Goal: Ask a question

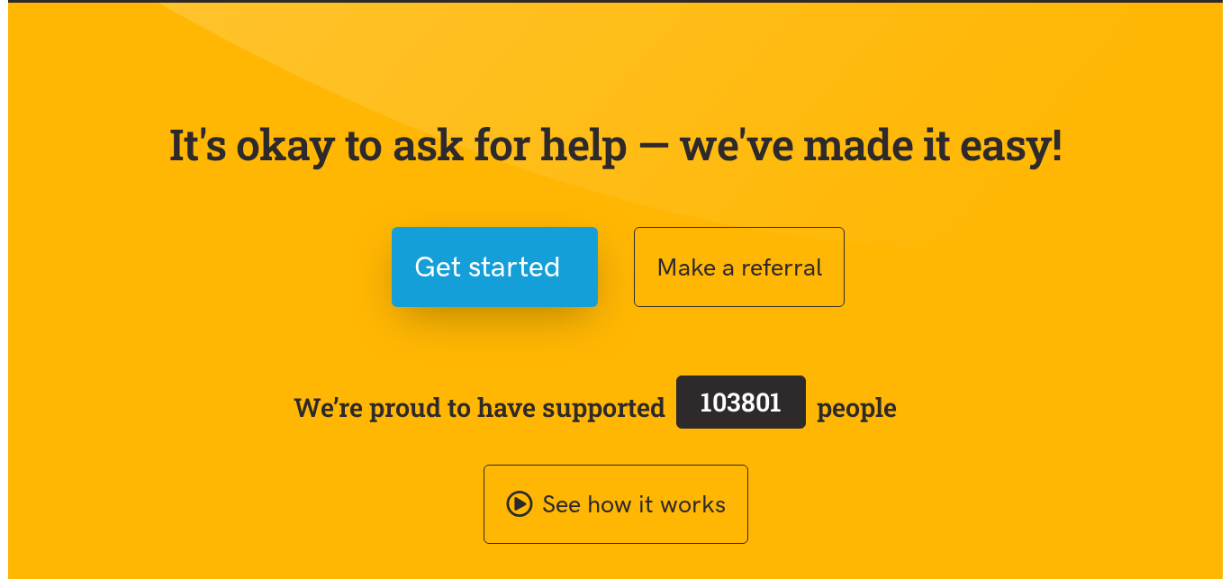
scroll to position [92, 0]
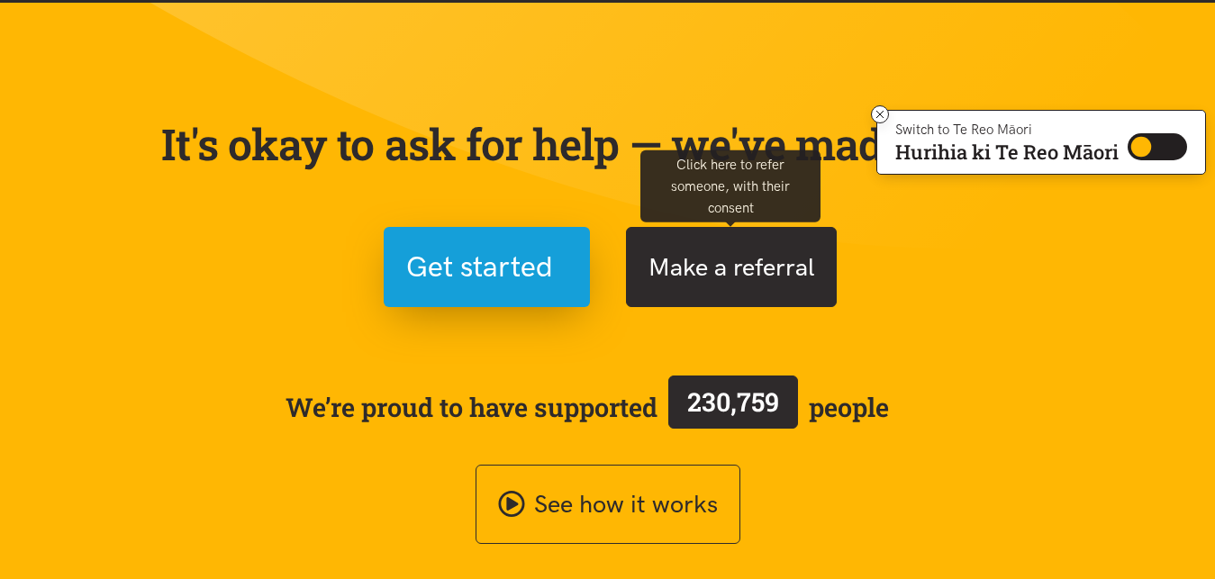
click at [707, 271] on button "Make a referral" at bounding box center [731, 267] width 211 height 80
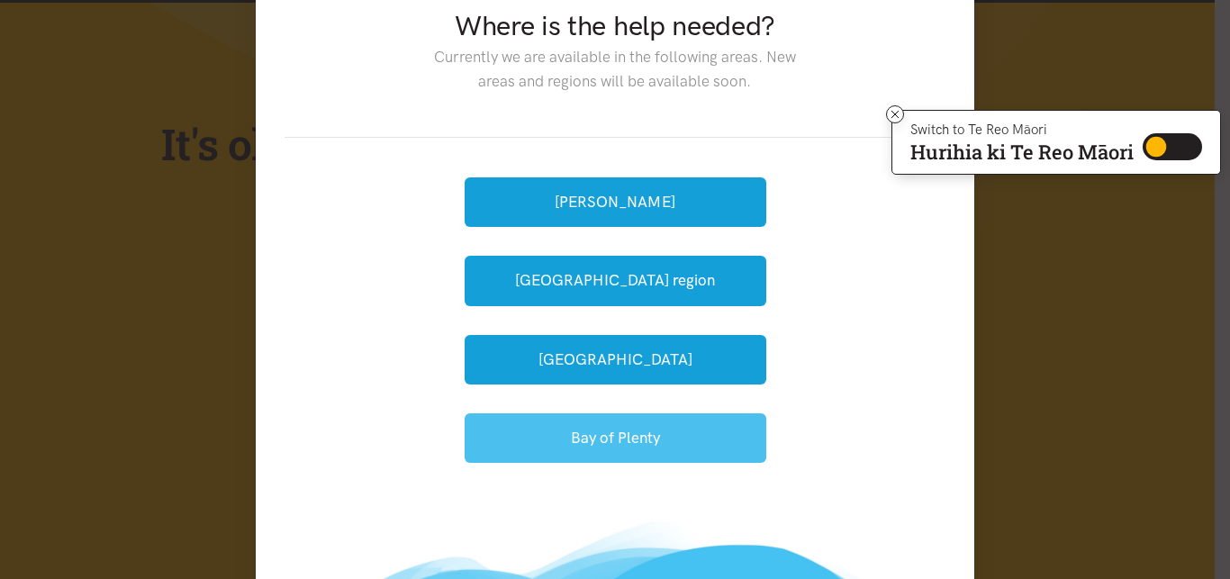
scroll to position [108, 0]
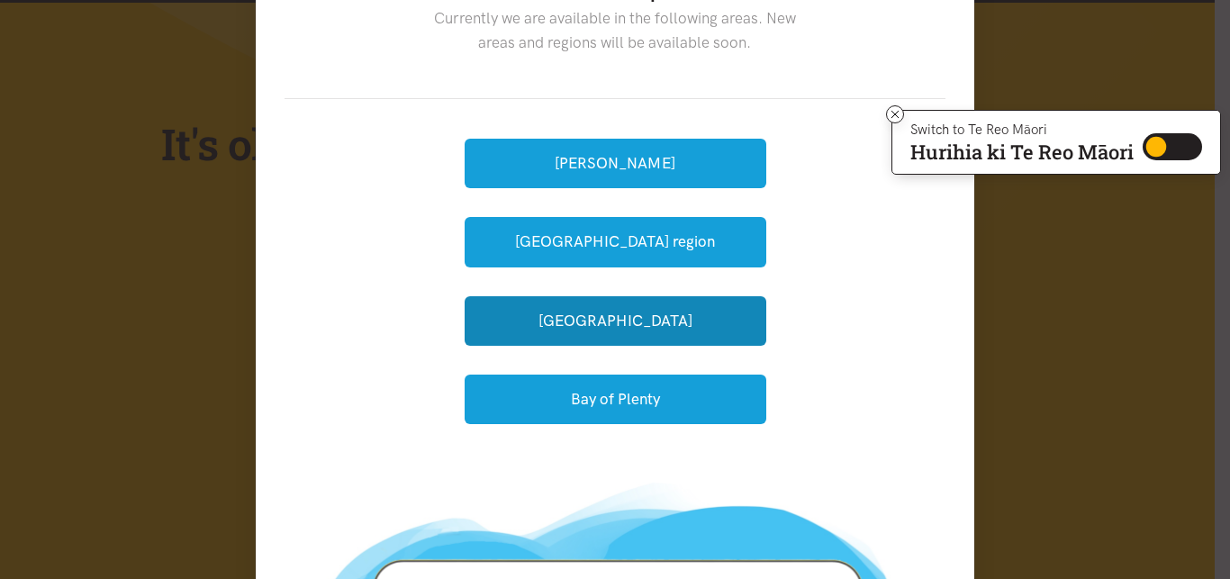
drag, startPoint x: 589, startPoint y: 306, endPoint x: 680, endPoint y: 321, distance: 92.1
click at [589, 309] on button "[GEOGRAPHIC_DATA]" at bounding box center [616, 321] width 302 height 50
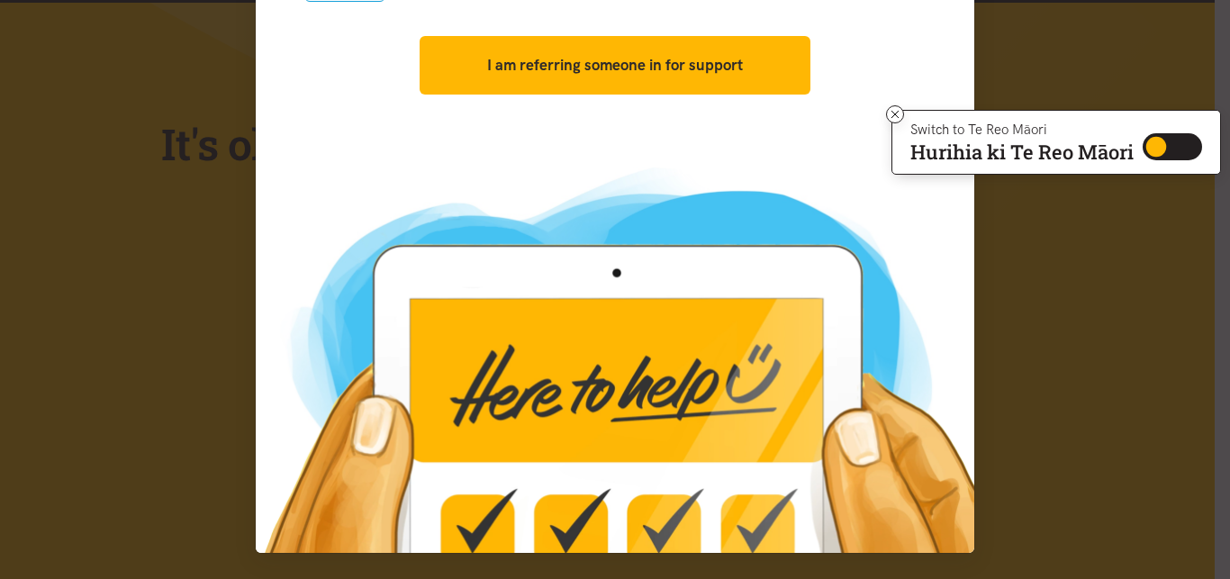
scroll to position [0, 0]
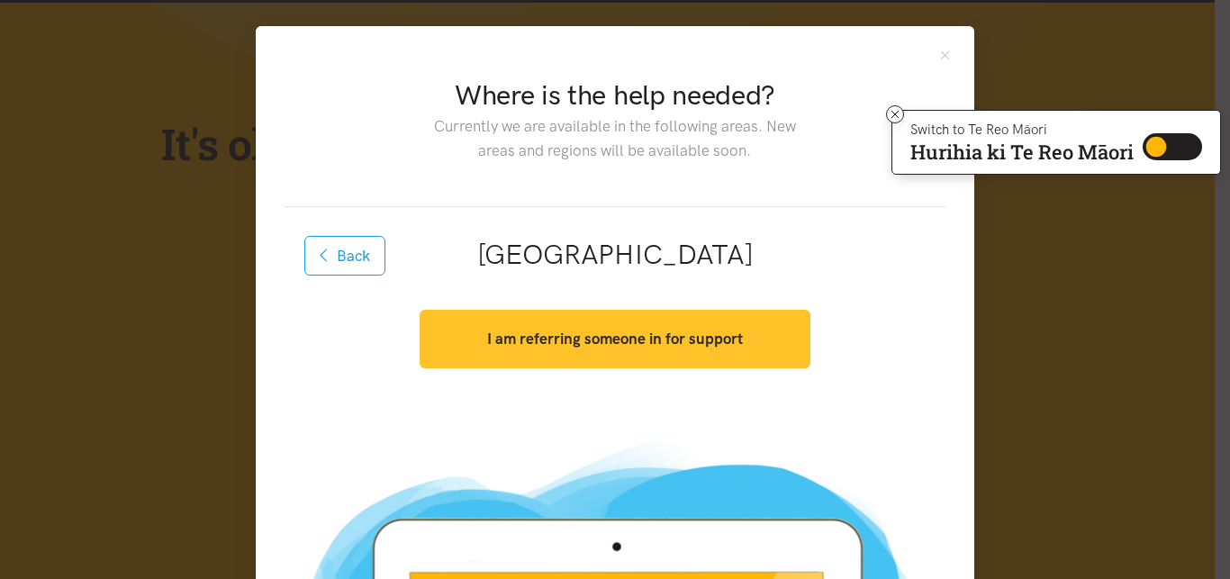
click at [591, 331] on strong "I am referring someone in for support" at bounding box center [615, 339] width 256 height 18
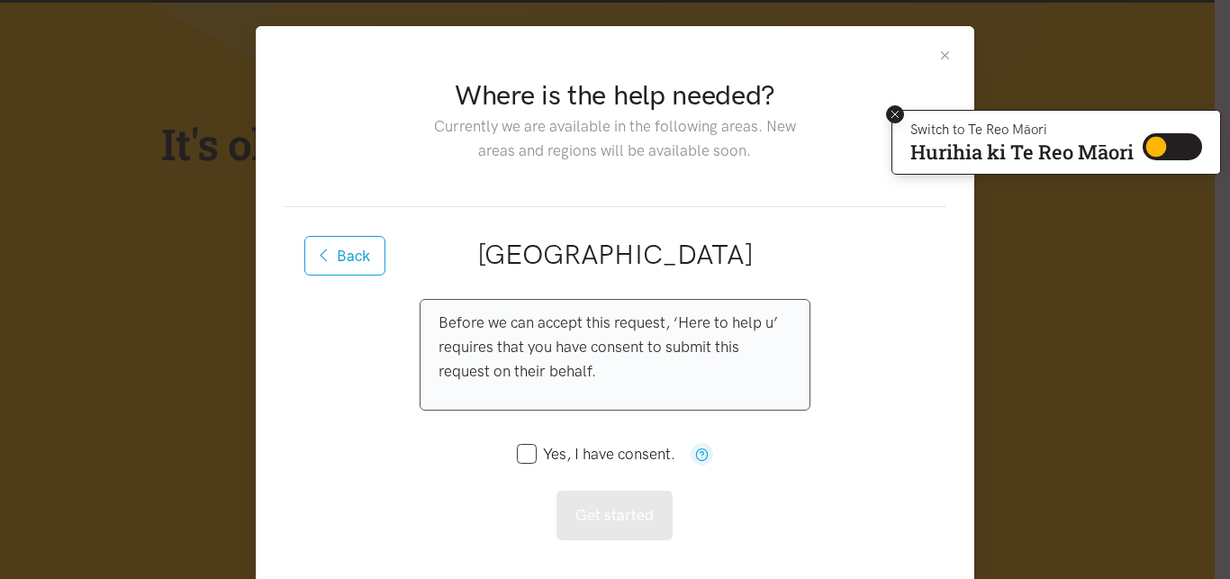
click at [891, 113] on icon at bounding box center [896, 115] width 14 height 14
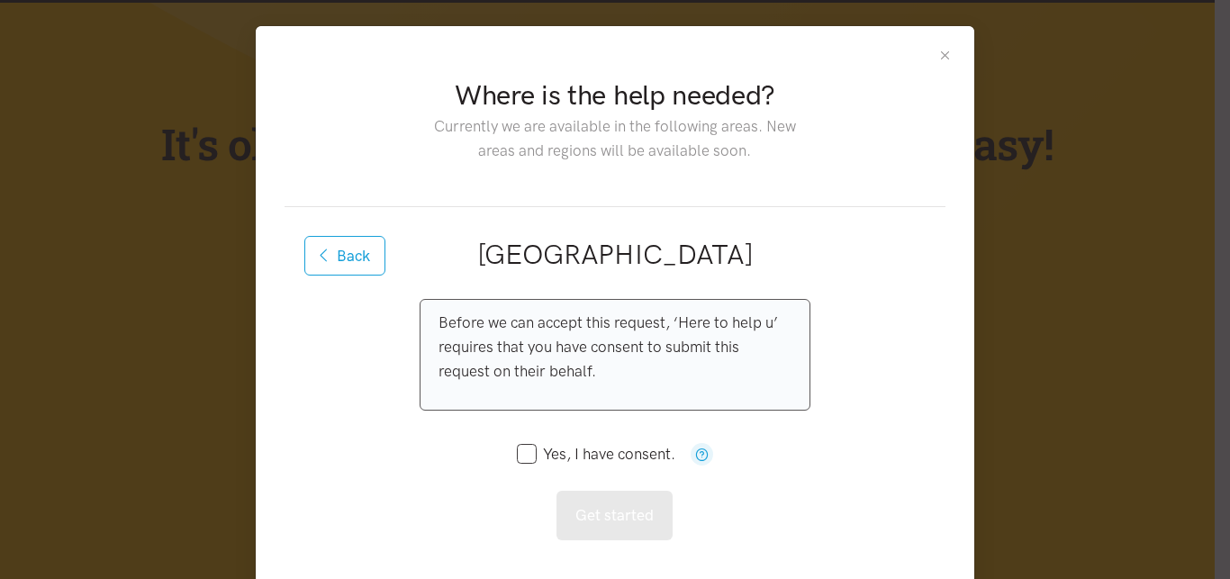
click at [938, 51] on button "Close" at bounding box center [945, 55] width 15 height 15
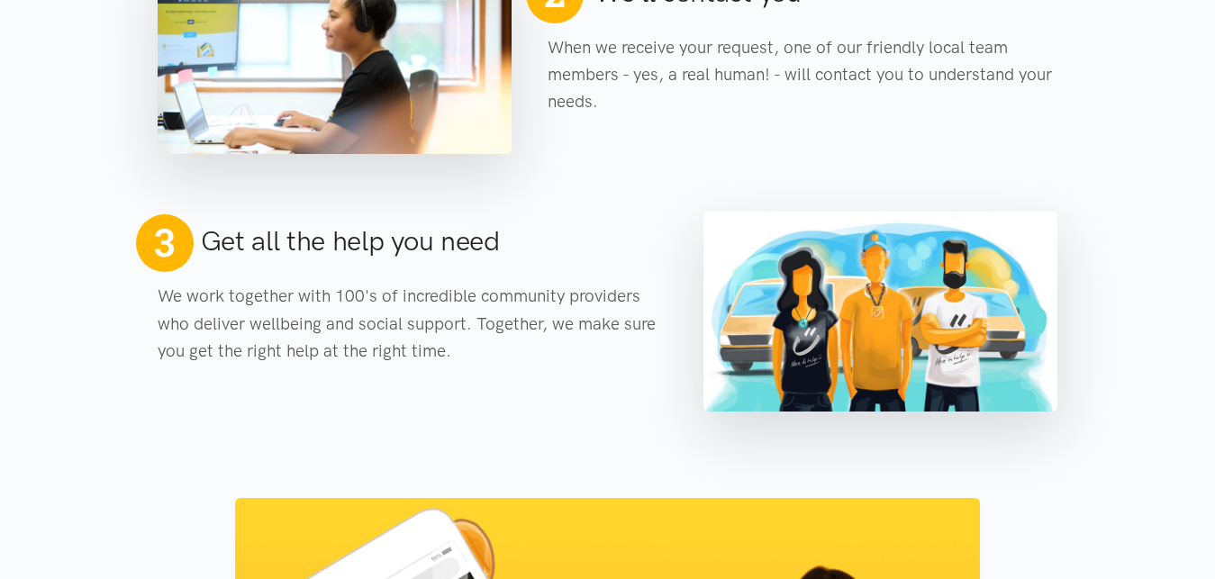
scroll to position [1124, 0]
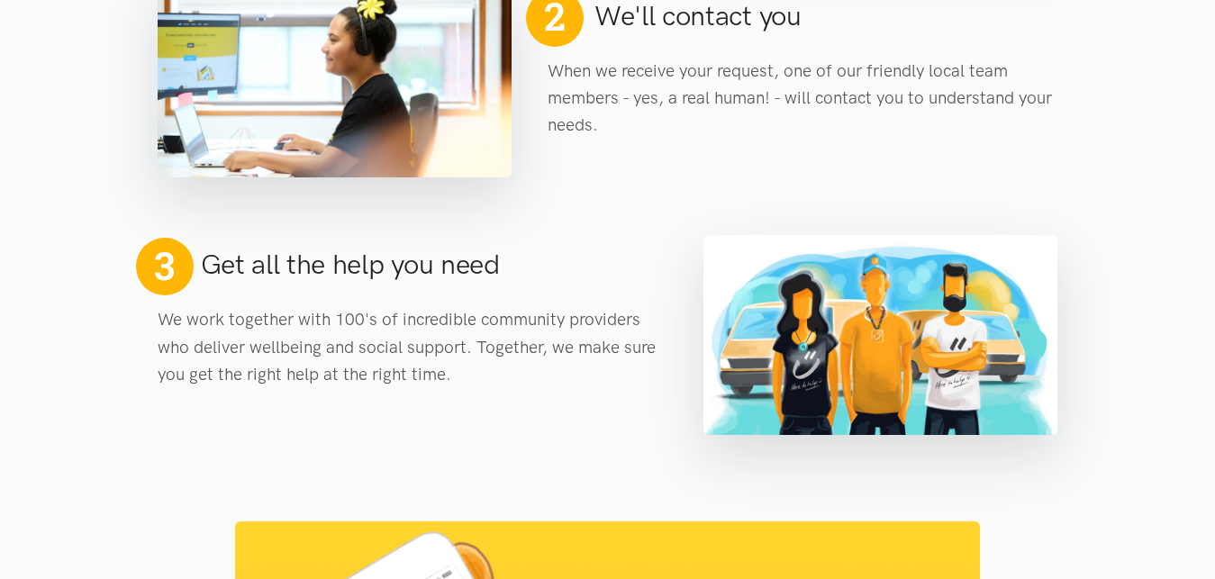
click at [361, 274] on h2 "Get all the help you need" at bounding box center [350, 265] width 299 height 38
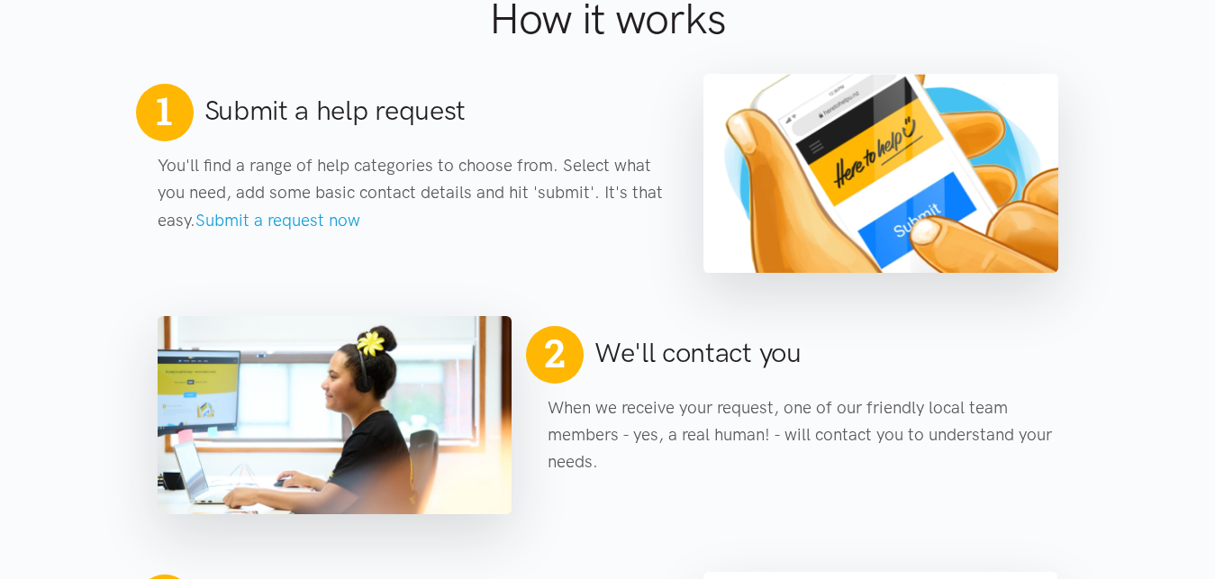
scroll to position [756, 0]
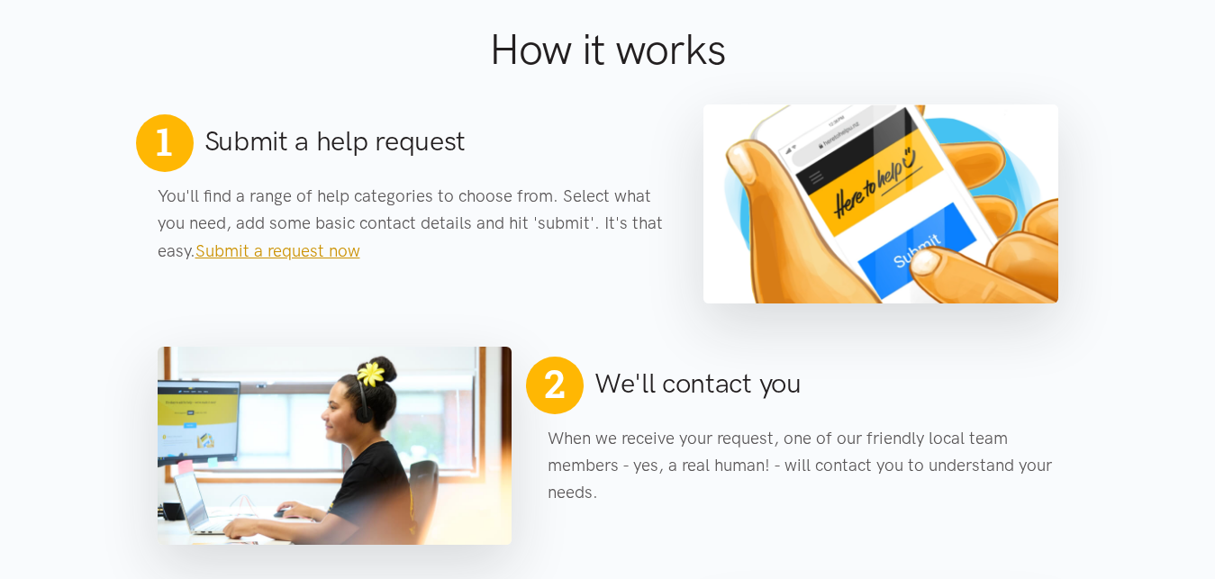
click at [256, 251] on link "Submit a request now" at bounding box center [277, 250] width 165 height 21
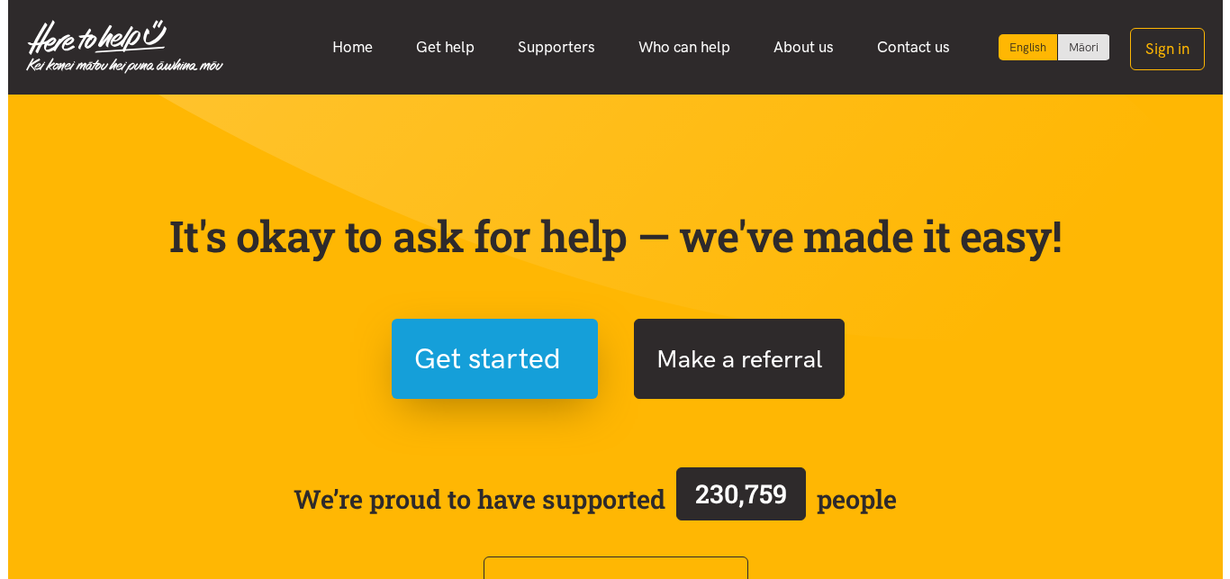
scroll to position [92, 0]
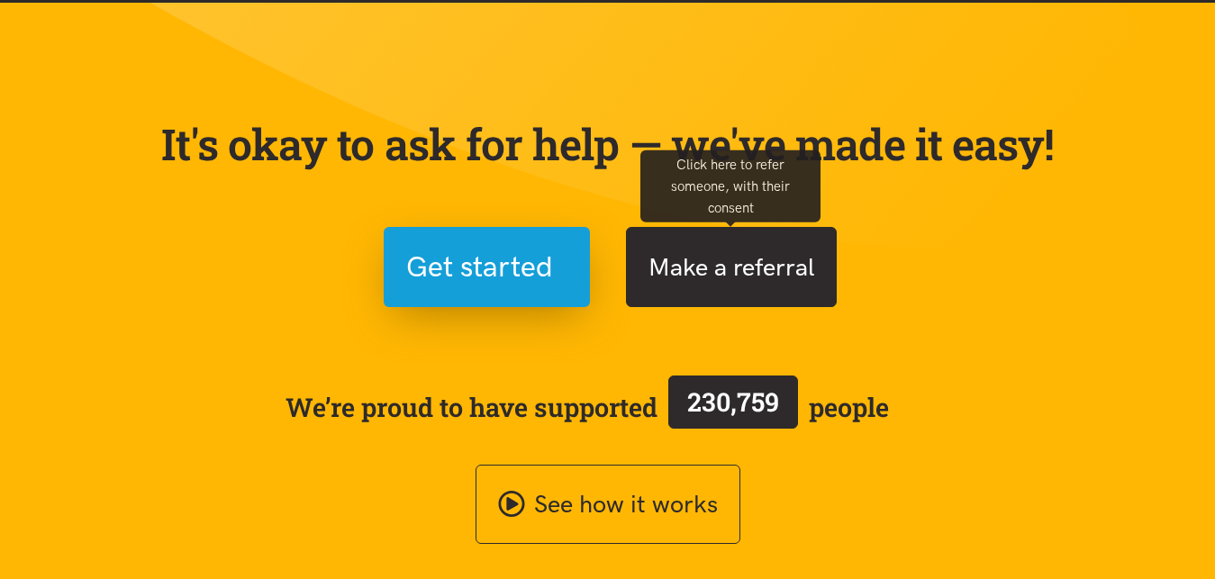
click at [749, 264] on button "Make a referral" at bounding box center [731, 267] width 211 height 80
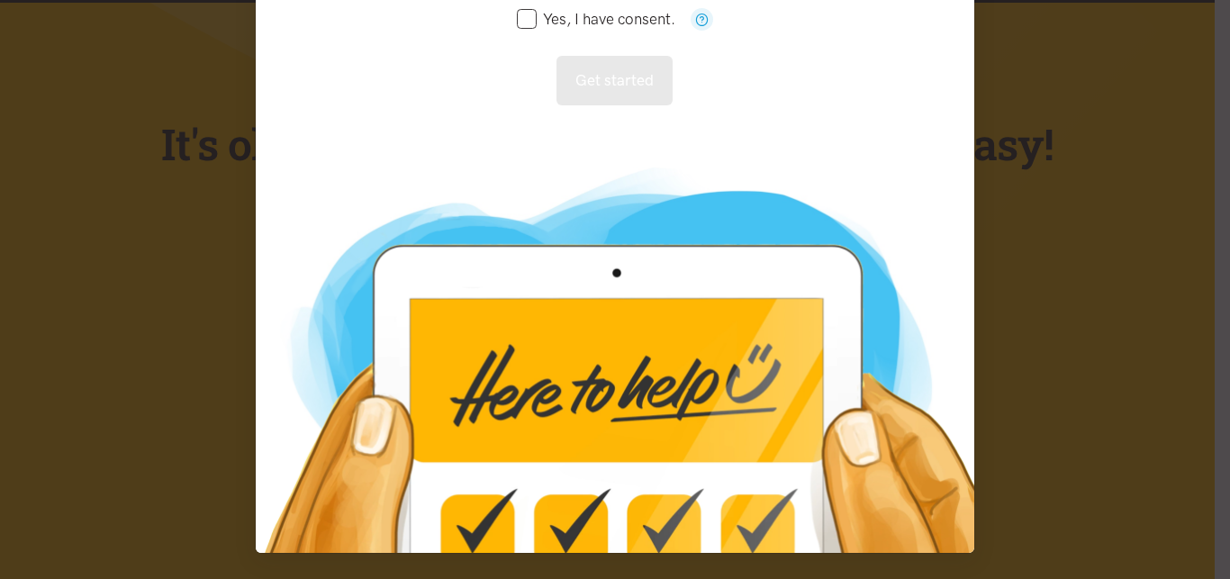
scroll to position [0, 0]
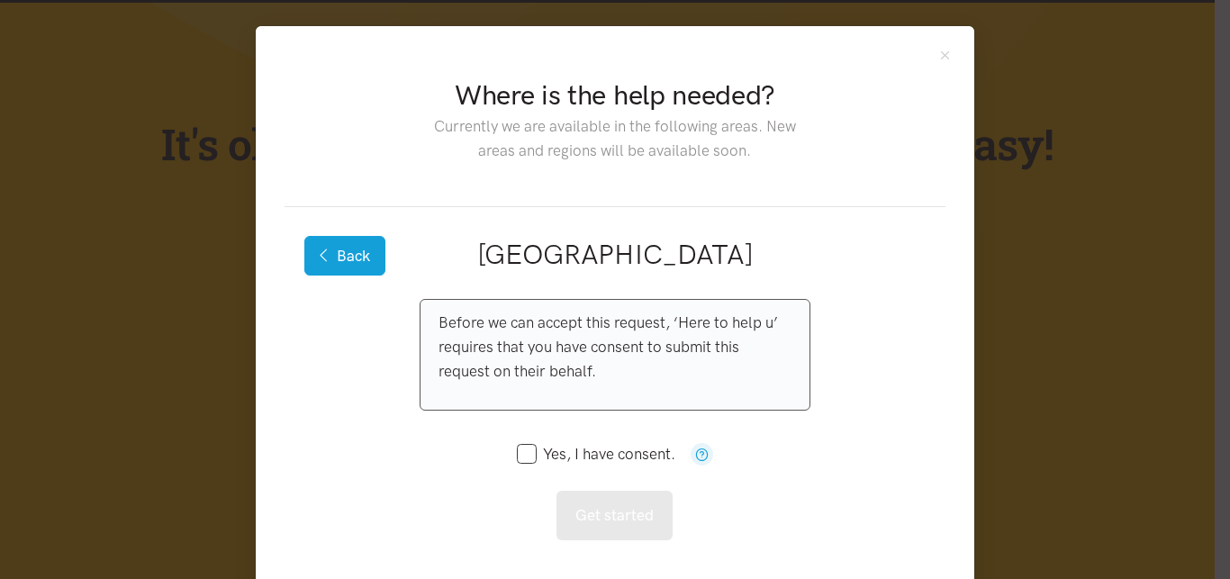
click at [342, 254] on button "Back" at bounding box center [344, 256] width 81 height 40
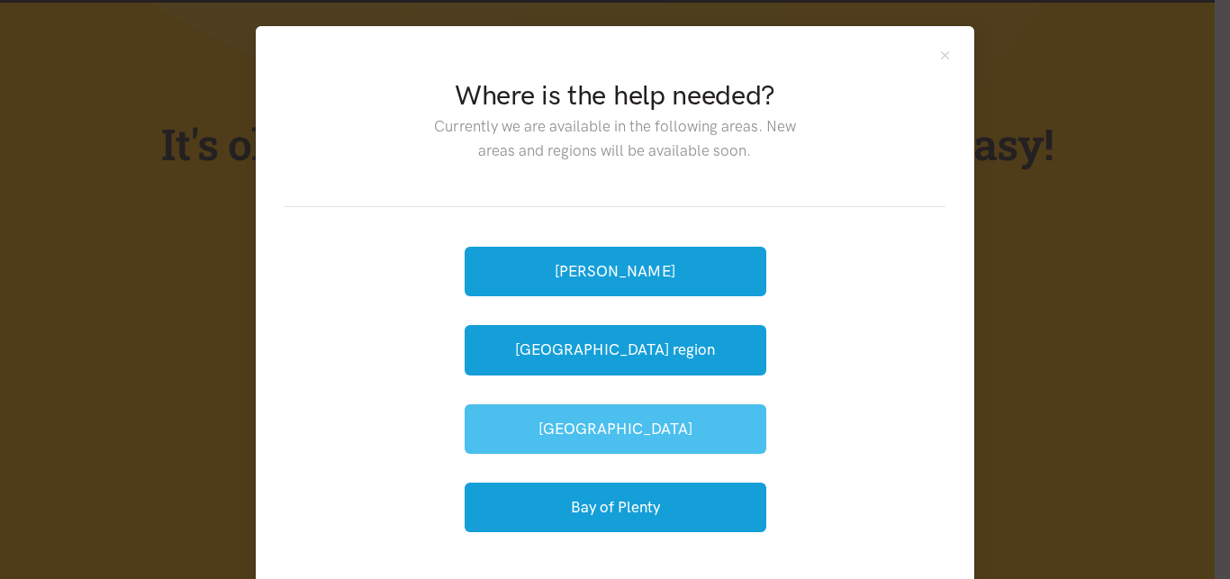
click at [584, 421] on button "[GEOGRAPHIC_DATA]" at bounding box center [616, 429] width 302 height 50
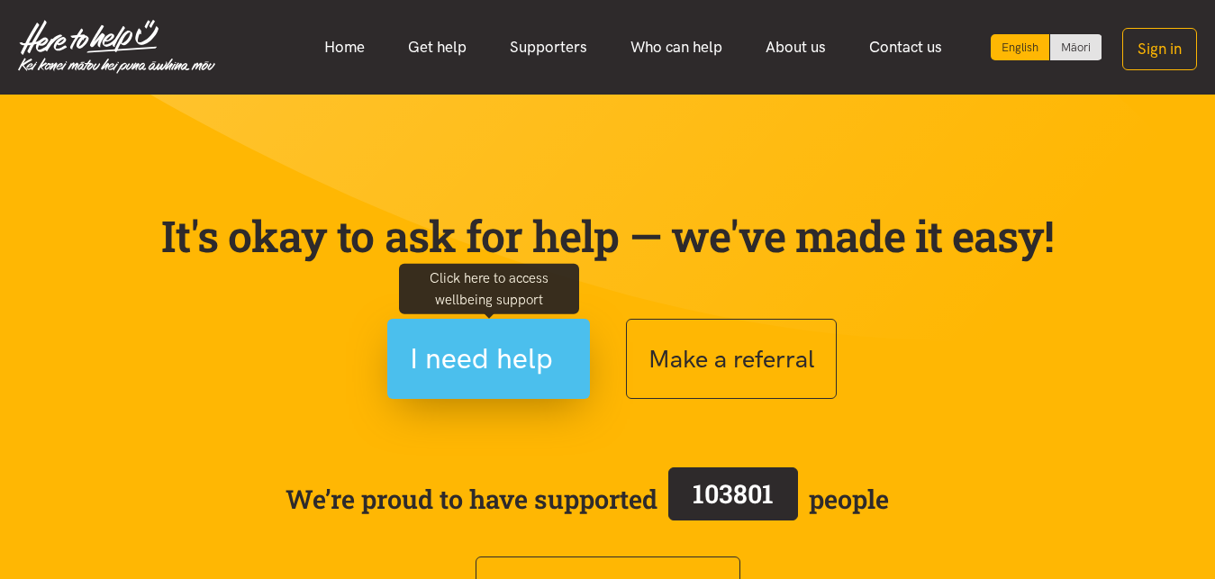
click at [500, 362] on span "I need help" at bounding box center [481, 359] width 143 height 46
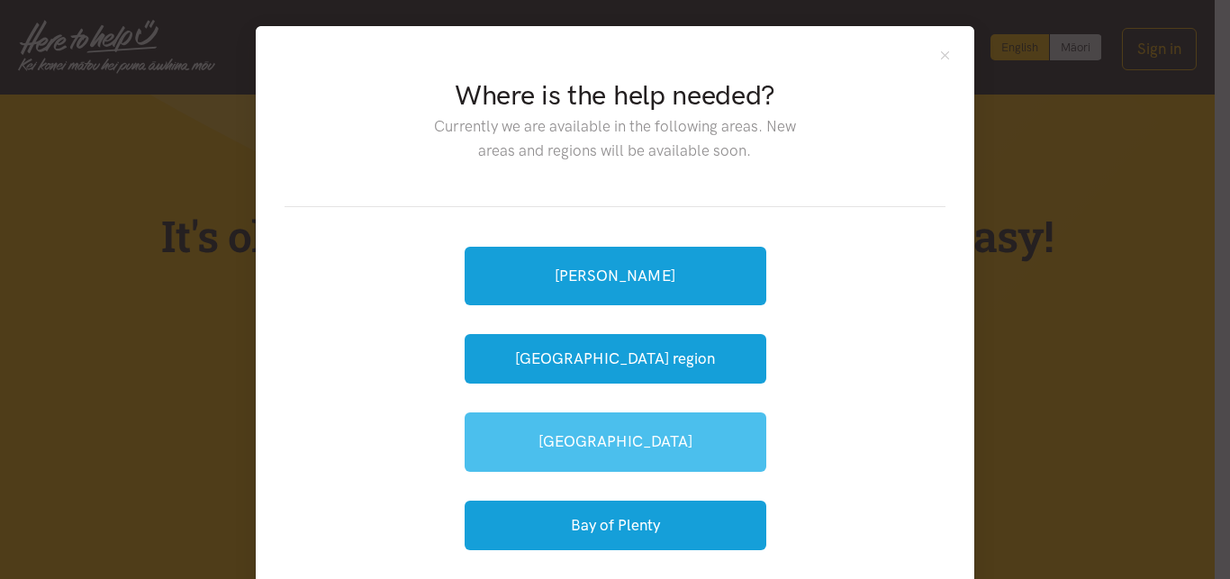
click at [575, 442] on link "[GEOGRAPHIC_DATA]" at bounding box center [616, 441] width 302 height 59
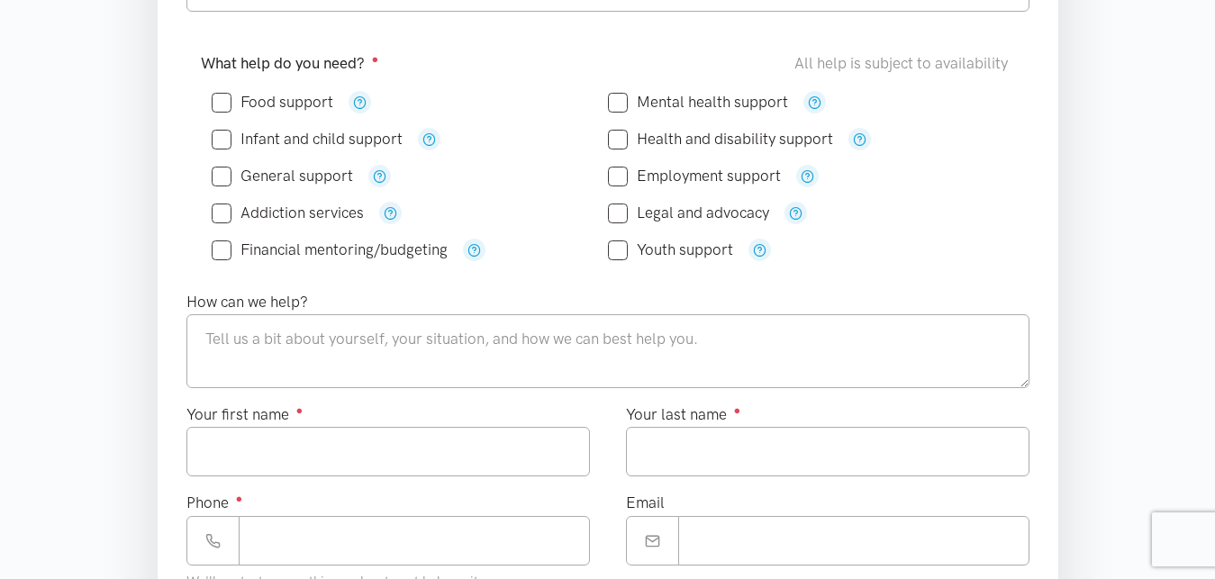
scroll to position [367, 0]
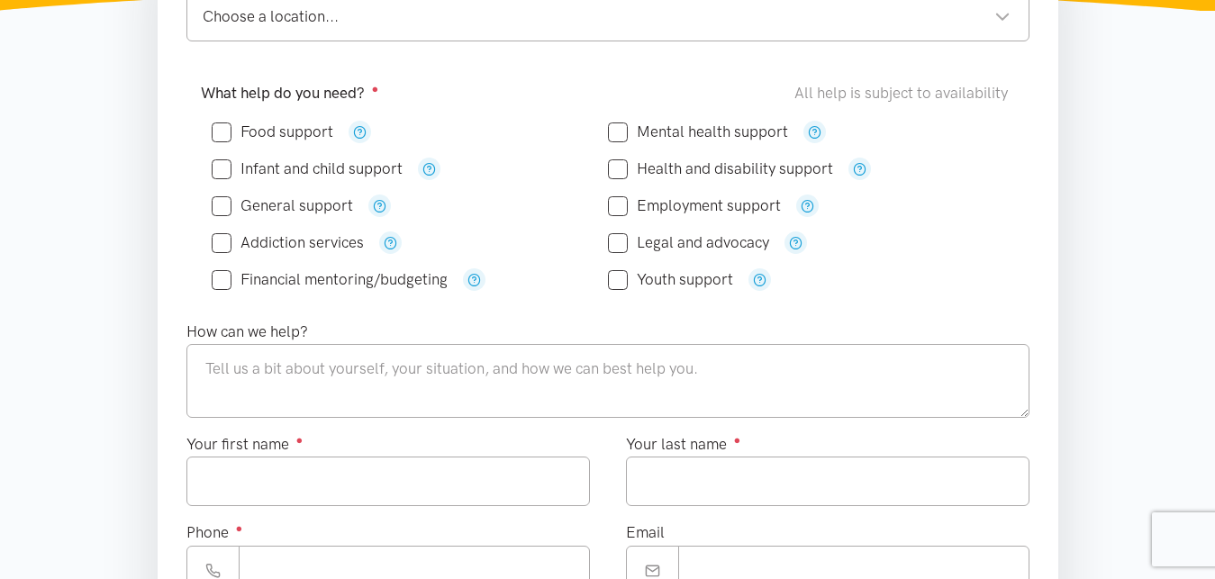
click at [339, 200] on input "General support" at bounding box center [282, 205] width 141 height 15
checkbox input "false"
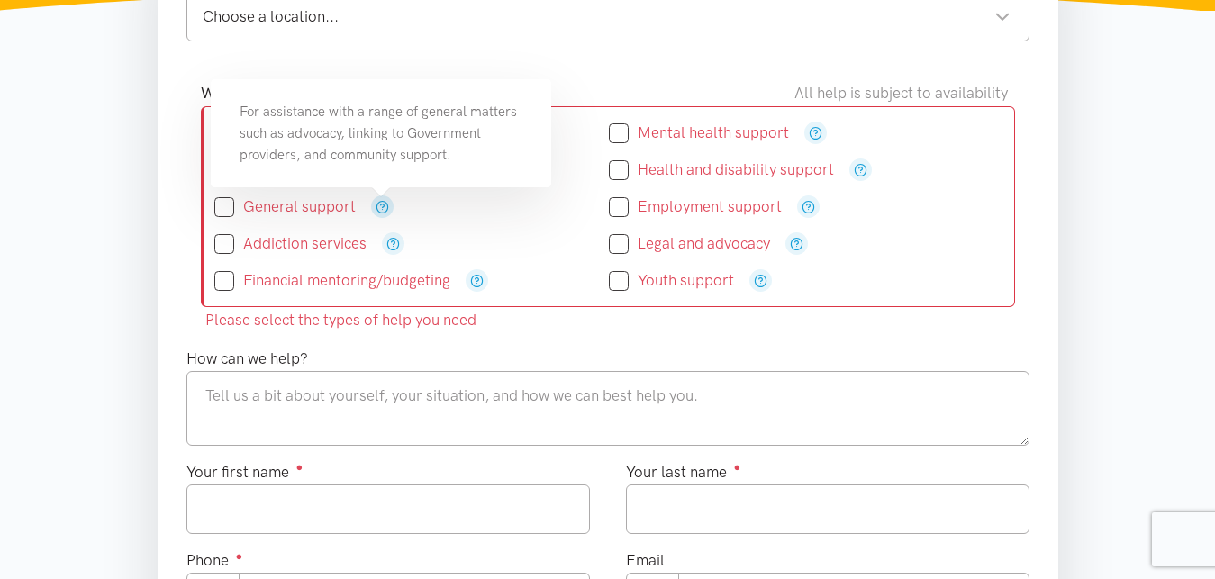
click at [383, 202] on icon "button" at bounding box center [383, 207] width 14 height 14
click at [1162, 211] on section "Please select the types of help you need Where is the help needed? Required ● C…" at bounding box center [607, 533] width 1215 height 1189
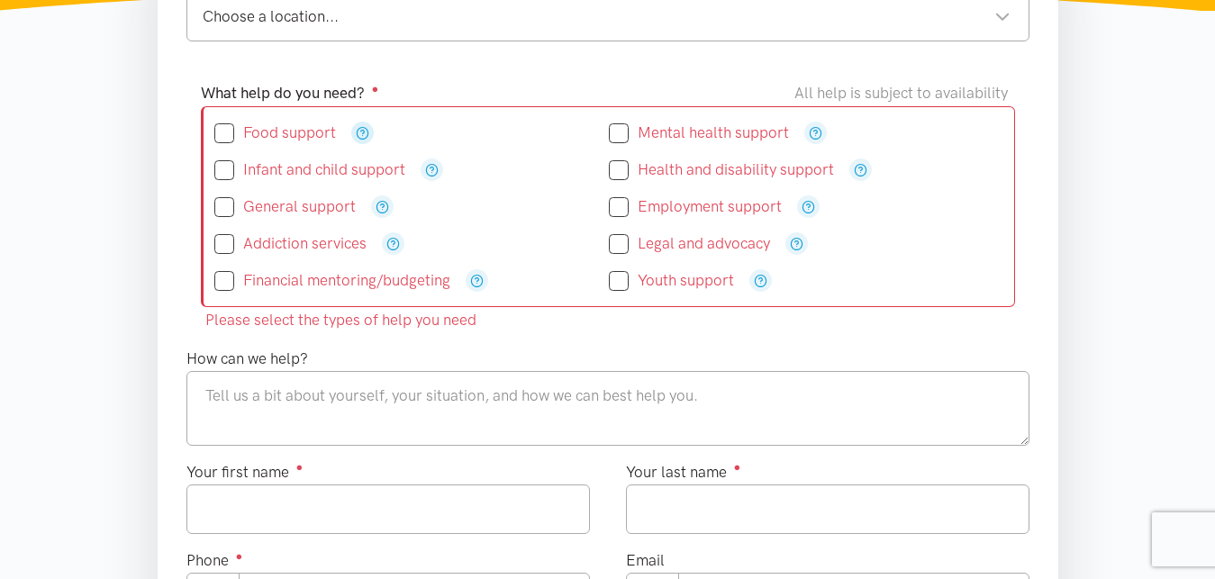
click at [362, 136] on icon "button" at bounding box center [363, 133] width 14 height 14
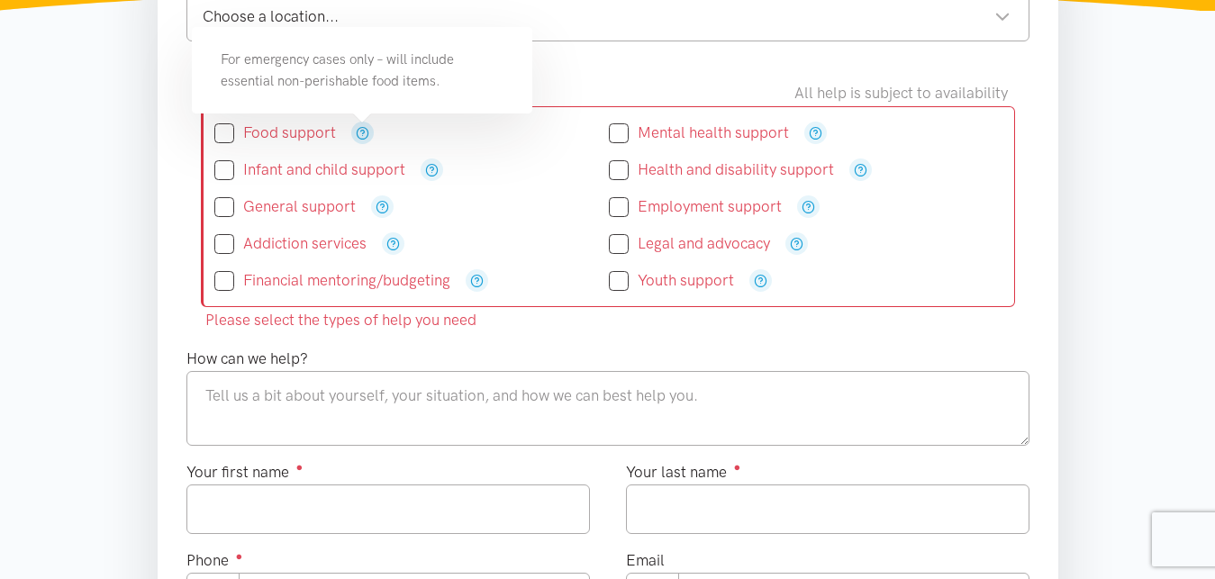
click at [362, 127] on icon "button" at bounding box center [363, 133] width 14 height 14
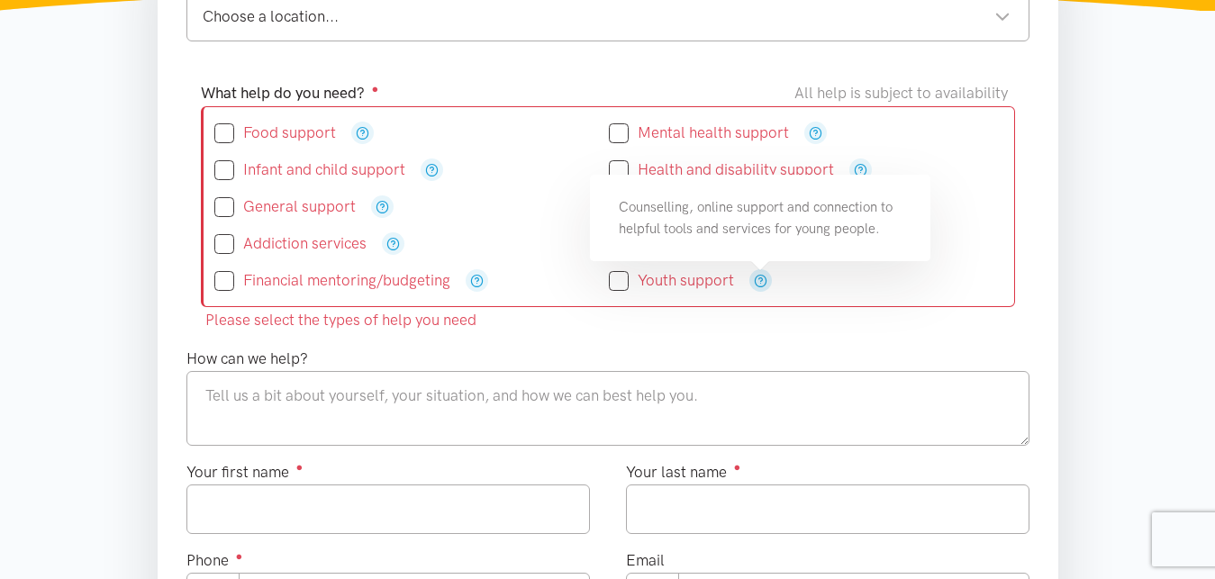
click at [761, 279] on icon "button" at bounding box center [761, 281] width 14 height 14
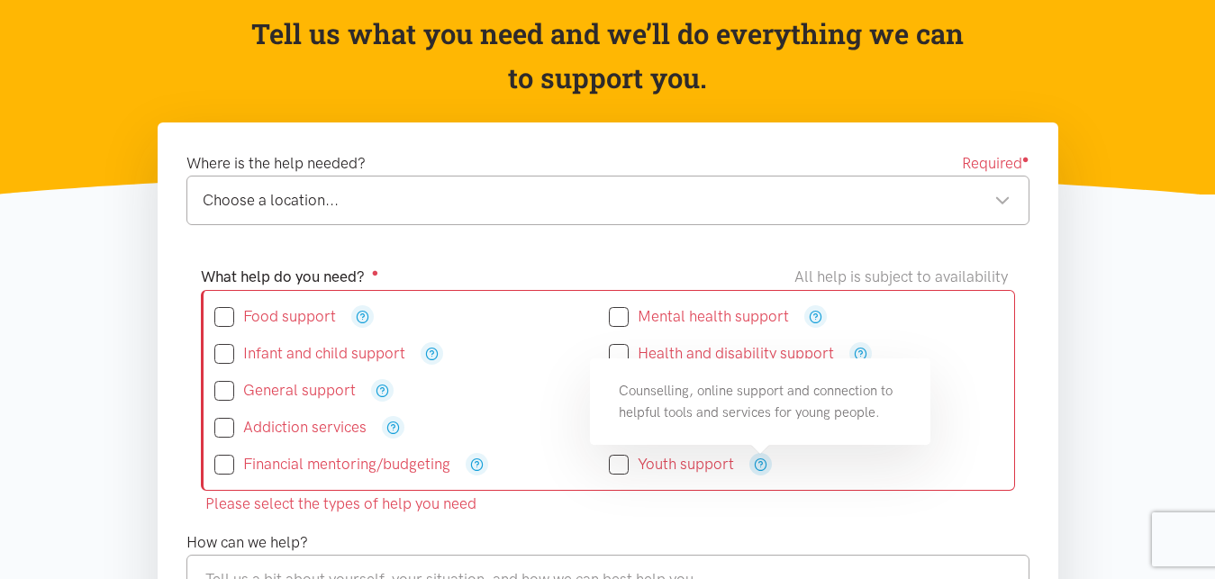
scroll to position [0, 0]
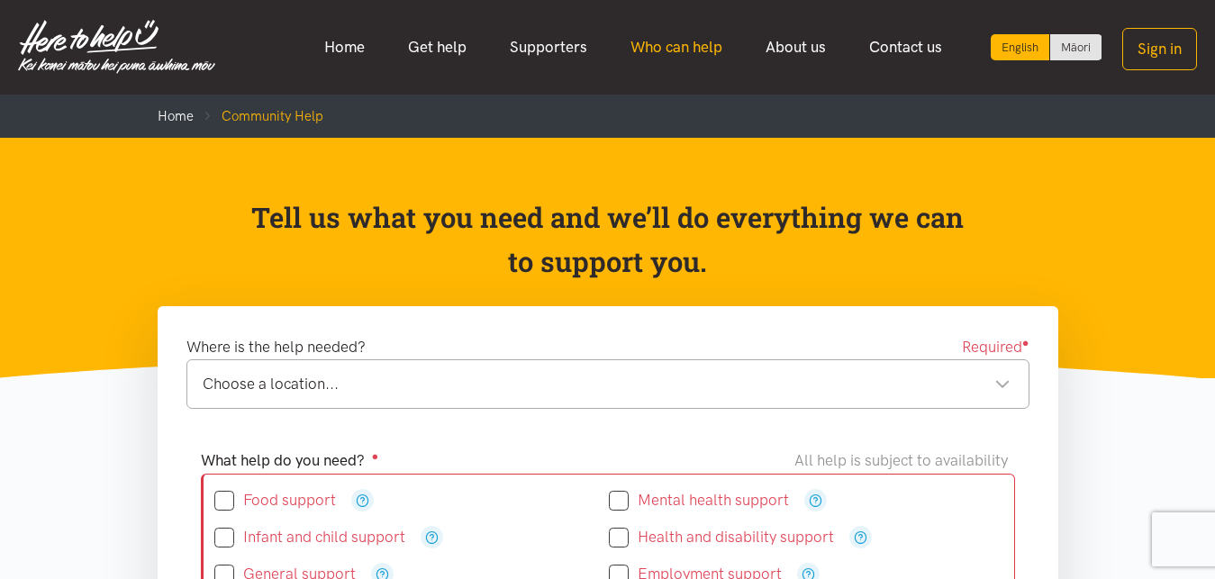
click at [699, 43] on link "Who can help" at bounding box center [676, 47] width 135 height 39
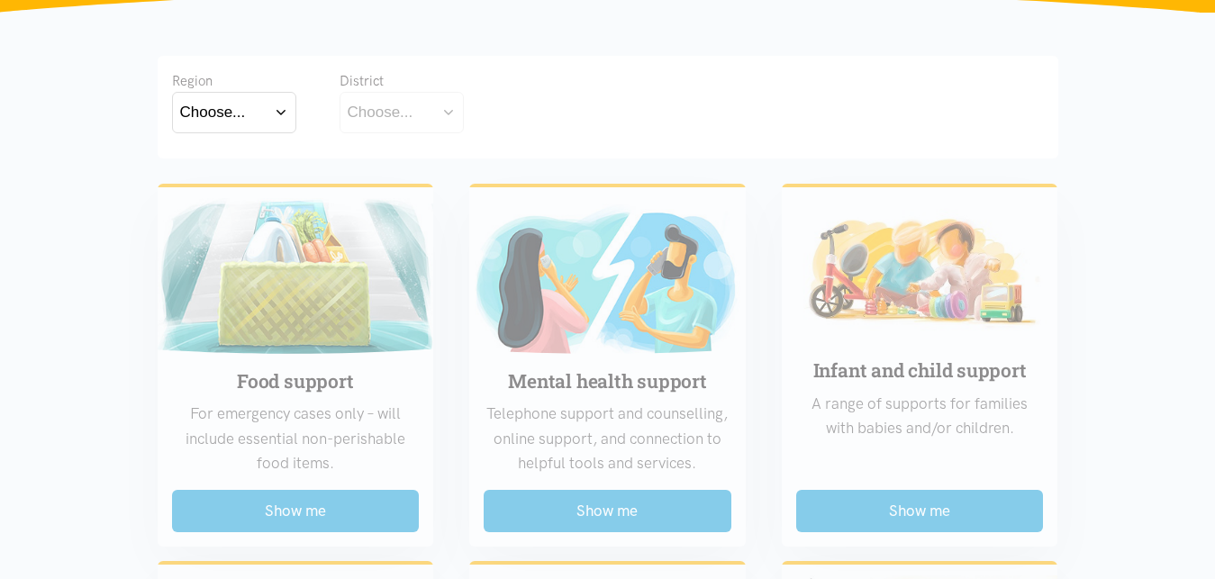
scroll to position [367, 0]
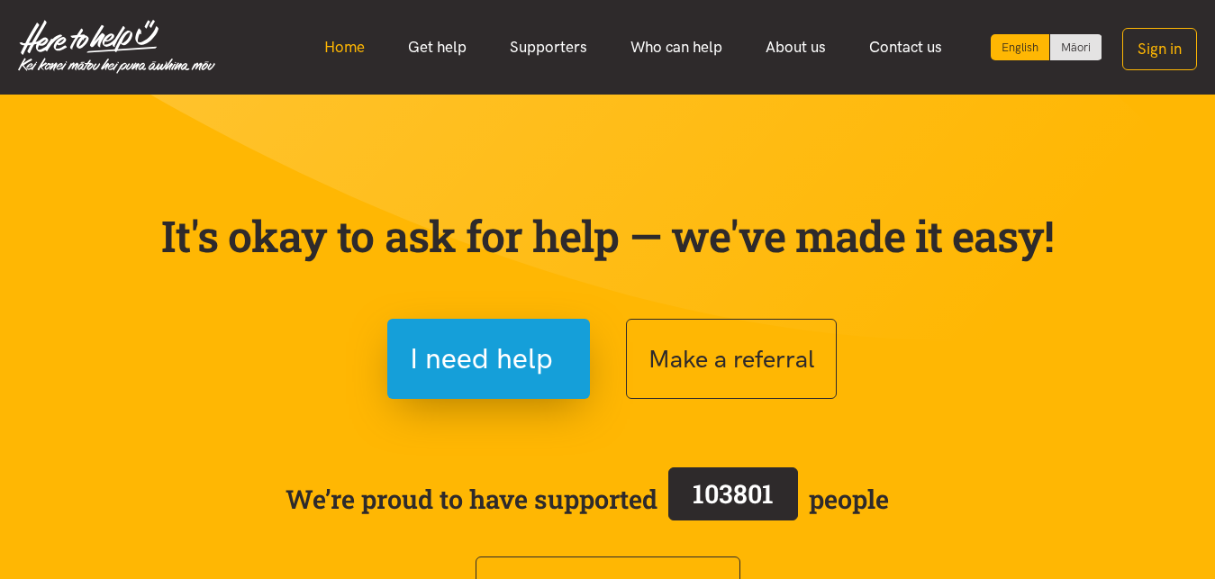
click at [348, 44] on link "Home" at bounding box center [345, 47] width 84 height 39
click at [439, 46] on link "Get help" at bounding box center [437, 47] width 102 height 39
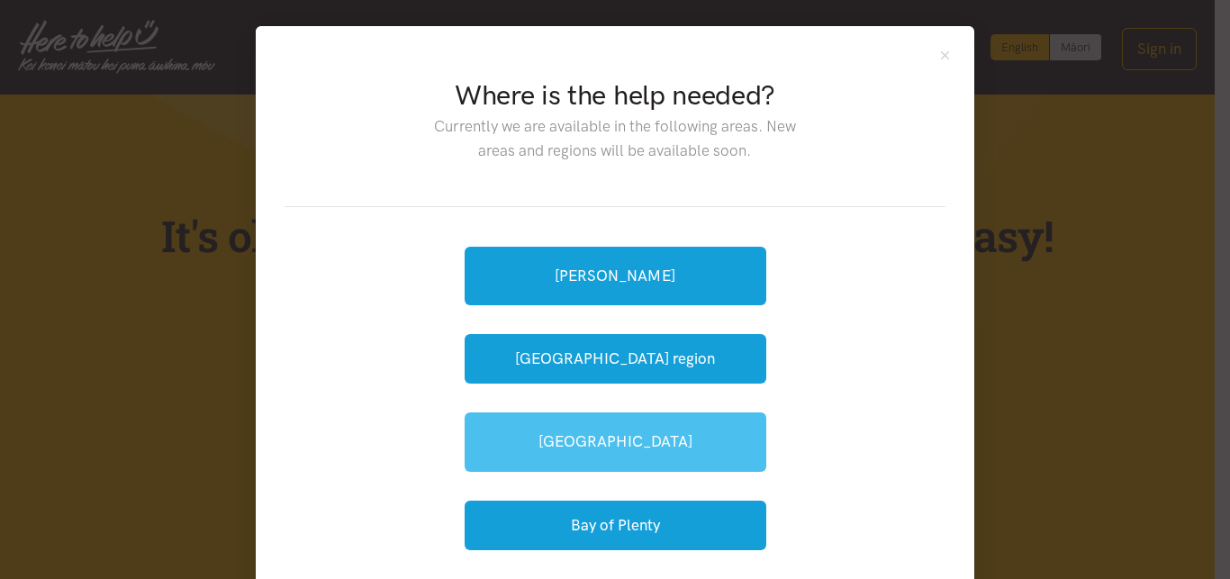
click at [545, 446] on link "[GEOGRAPHIC_DATA]" at bounding box center [616, 441] width 302 height 59
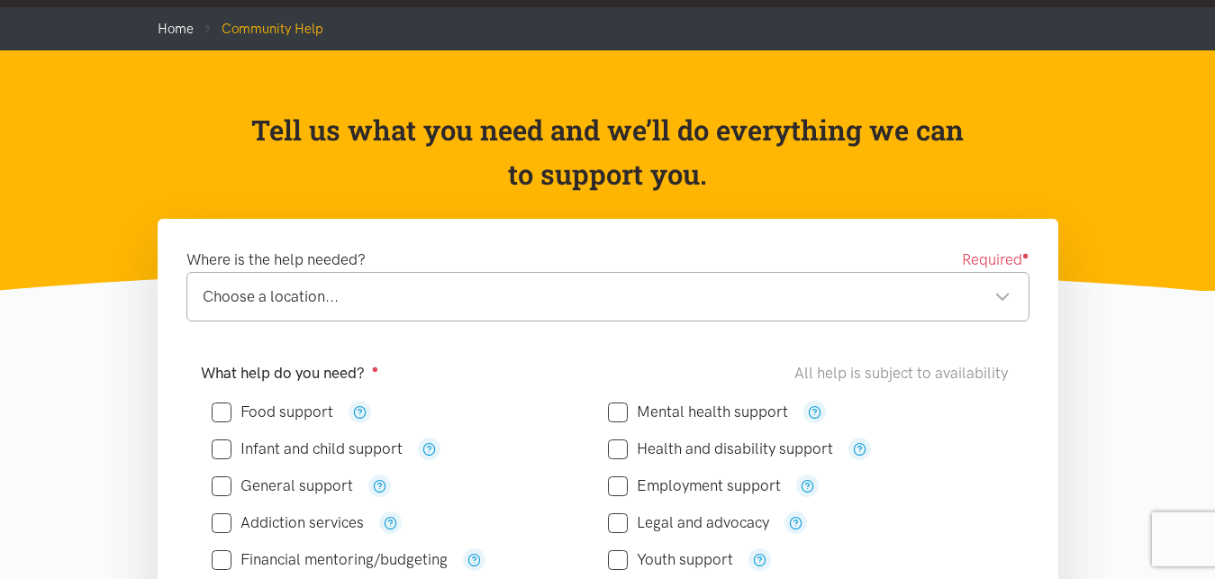
scroll to position [92, 0]
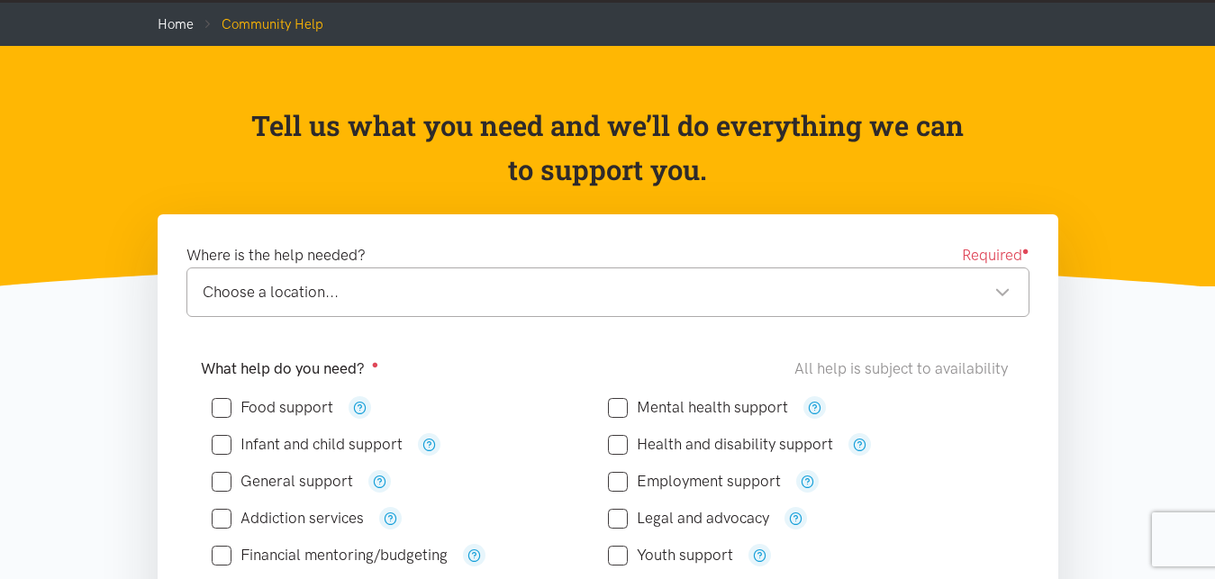
click at [1003, 286] on div "Choose a location..." at bounding box center [607, 292] width 808 height 24
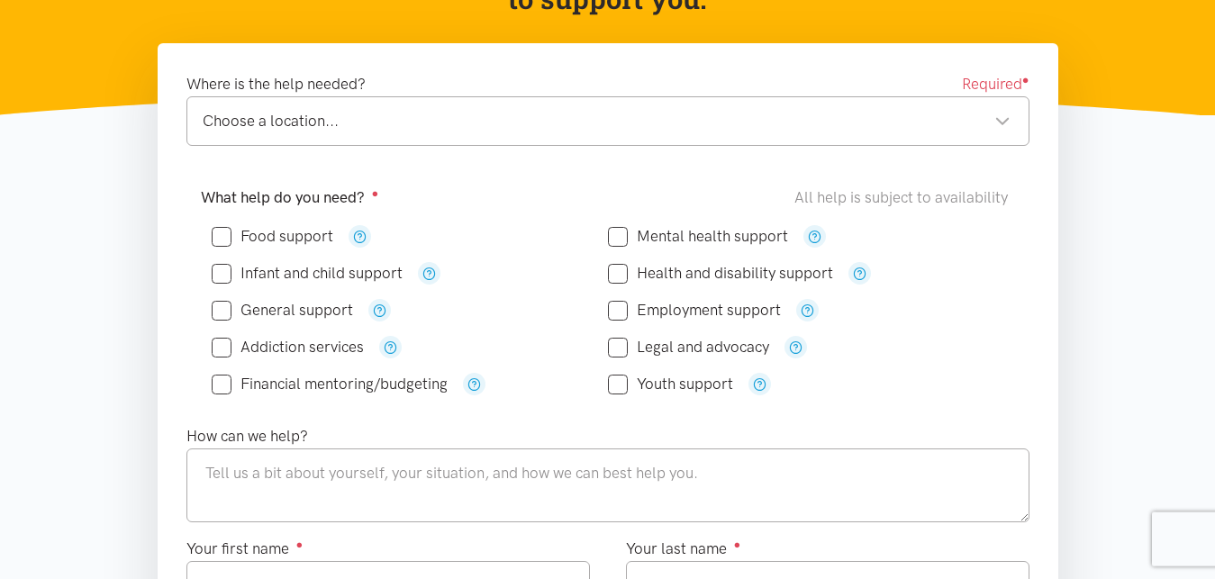
scroll to position [276, 0]
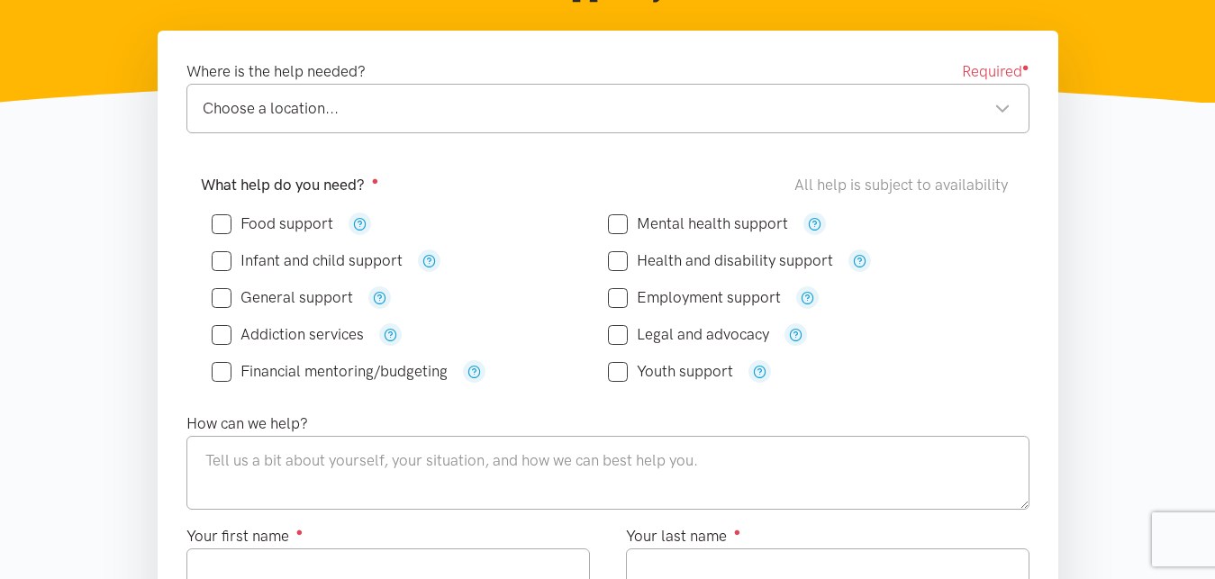
click at [263, 101] on div "Choose a location..." at bounding box center [607, 108] width 808 height 24
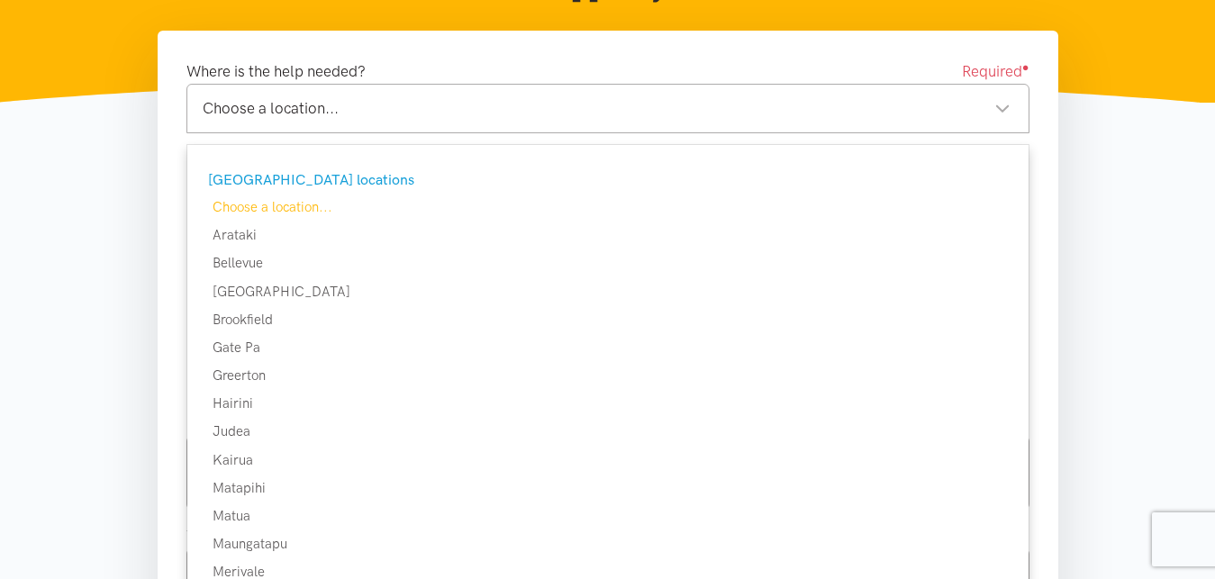
click at [333, 110] on div "Choose a location..." at bounding box center [607, 108] width 808 height 24
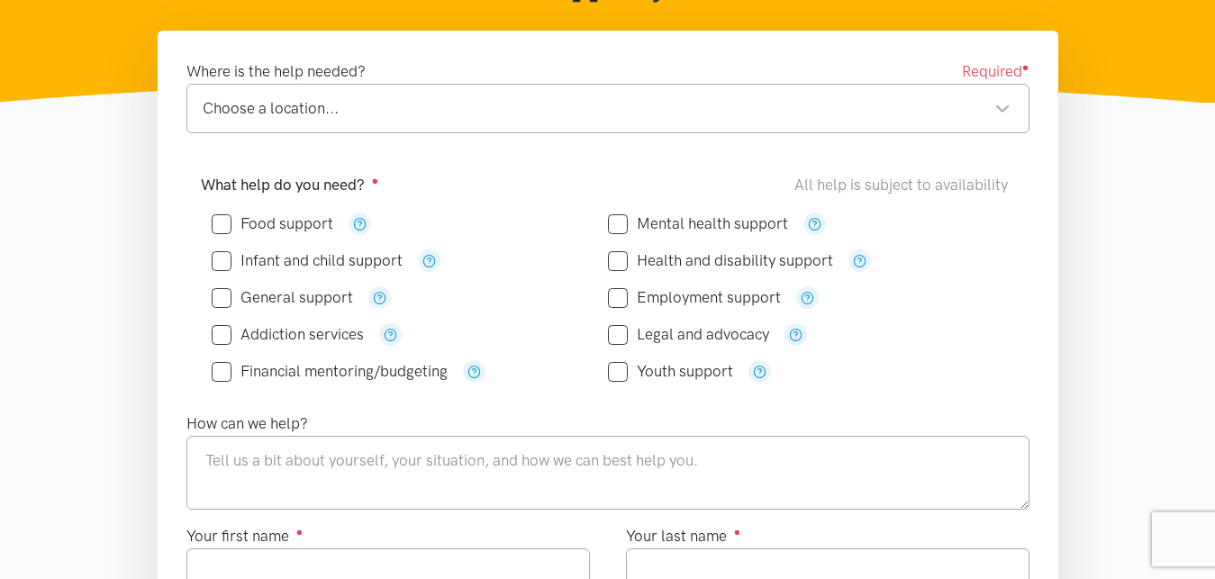
click at [1009, 104] on div "Choose a location..." at bounding box center [607, 108] width 808 height 24
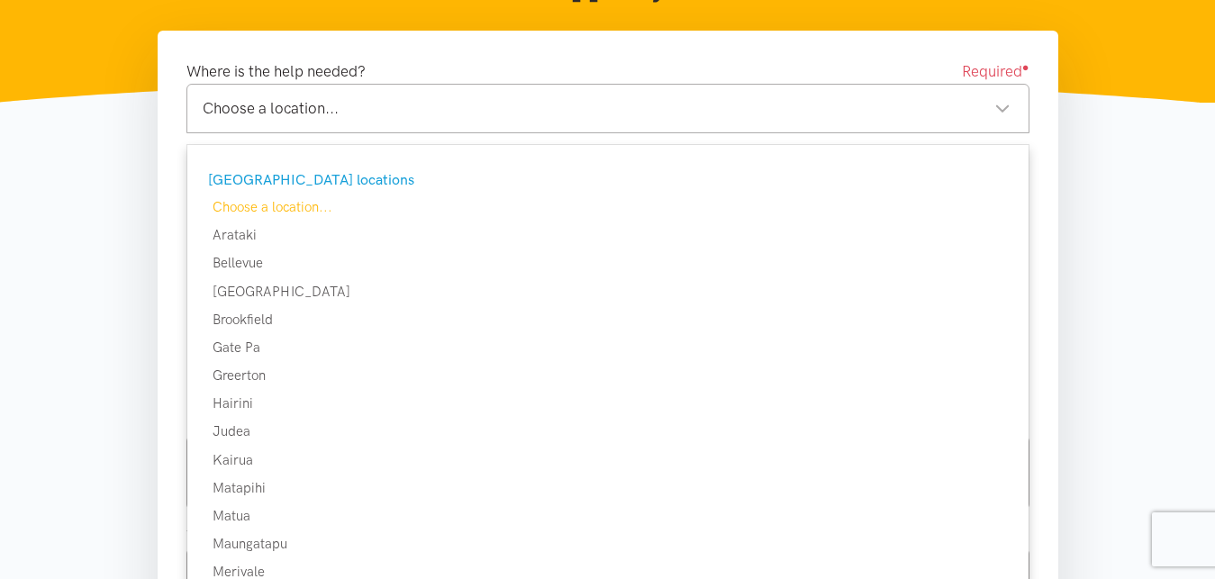
scroll to position [0, 0]
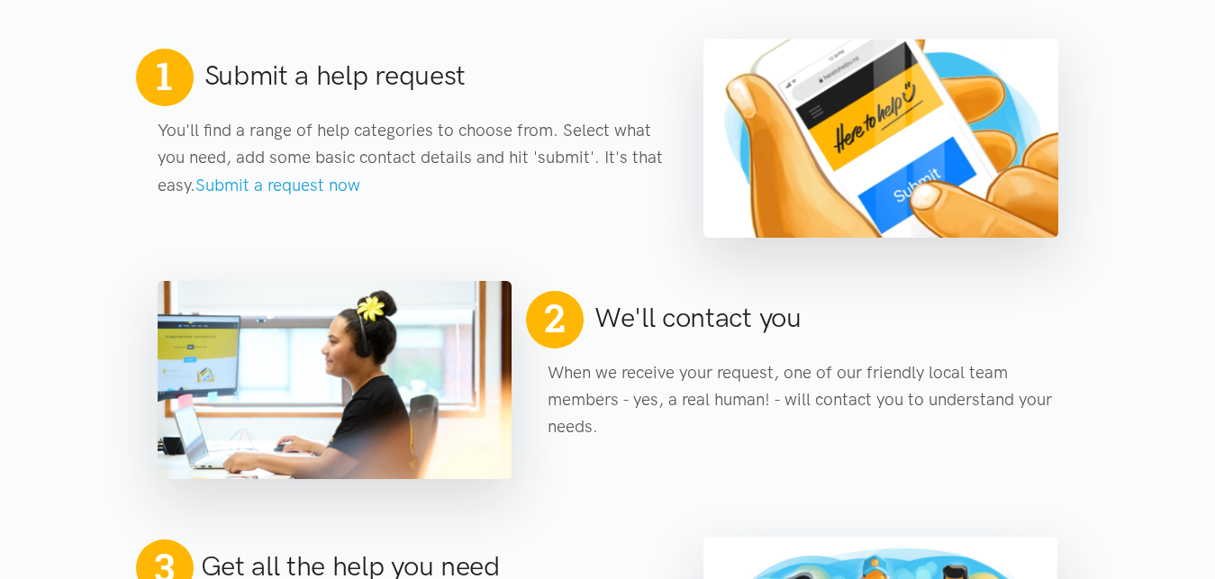
scroll to position [735, 0]
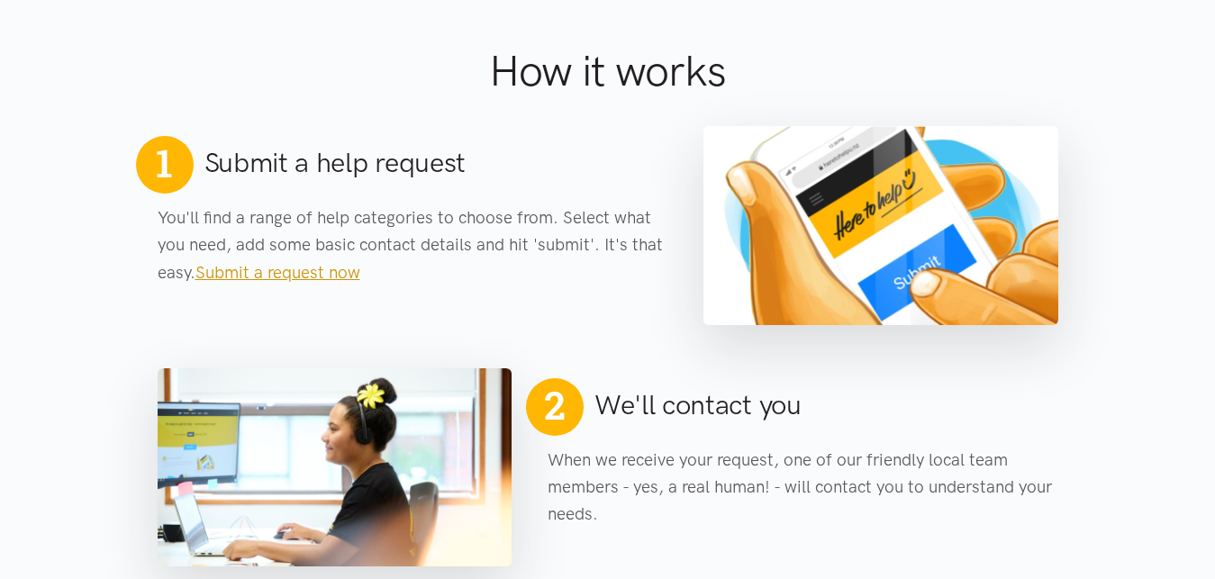
click at [306, 267] on link "Submit a request now" at bounding box center [277, 272] width 165 height 21
click at [280, 267] on link "Submit a request now" at bounding box center [277, 272] width 165 height 21
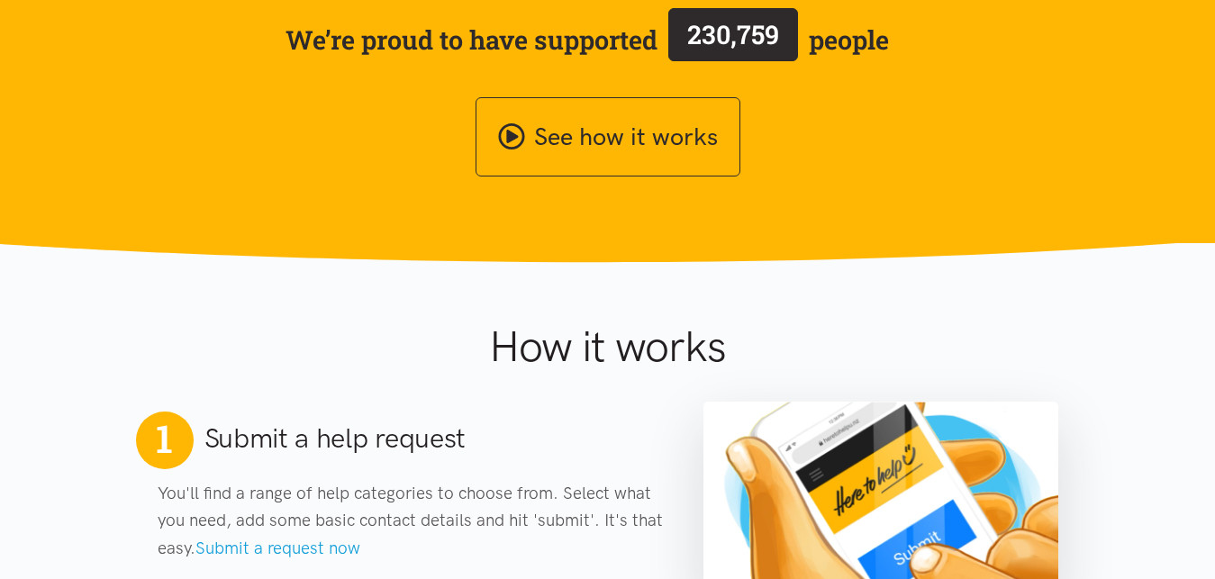
scroll to position [0, 0]
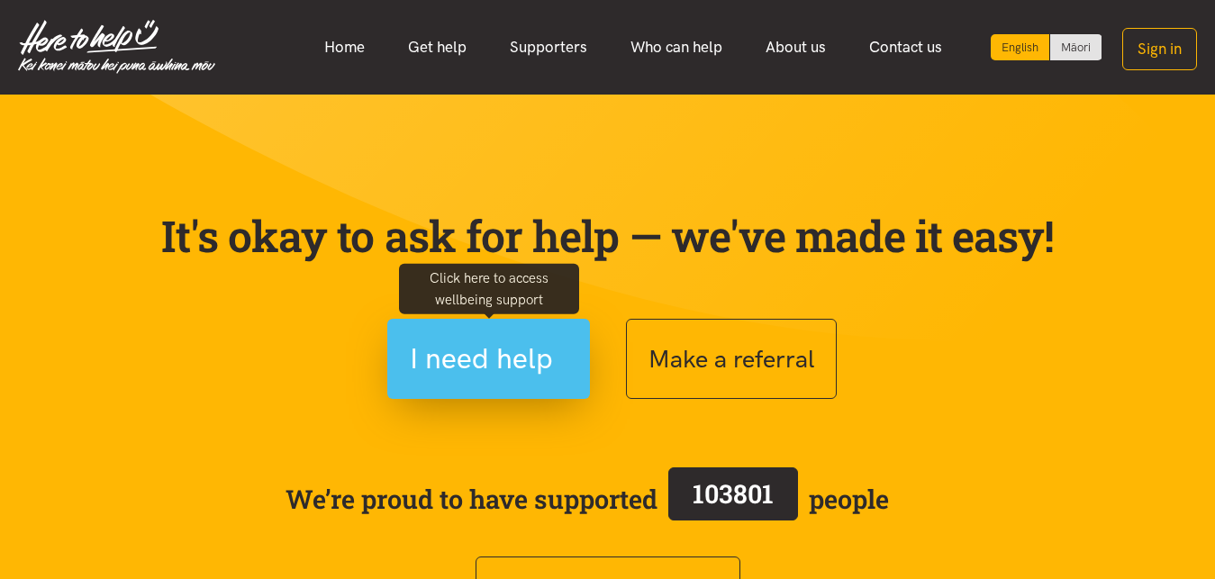
drag, startPoint x: 444, startPoint y: 345, endPoint x: 444, endPoint y: 334, distance: 10.8
click at [444, 334] on button "I need help" at bounding box center [488, 359] width 203 height 80
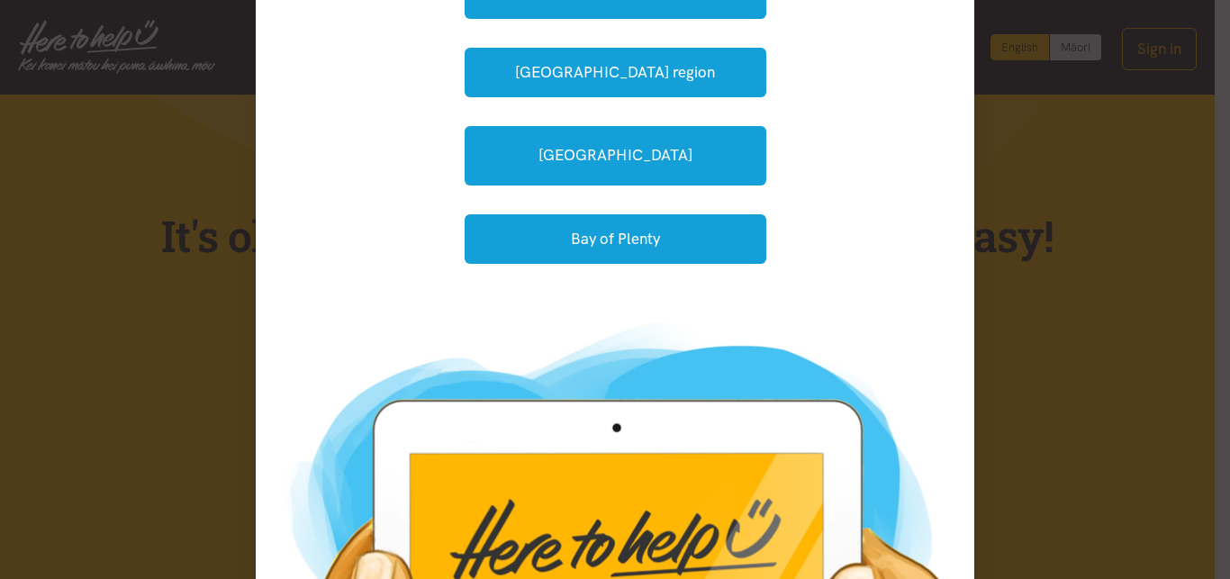
scroll to position [324, 0]
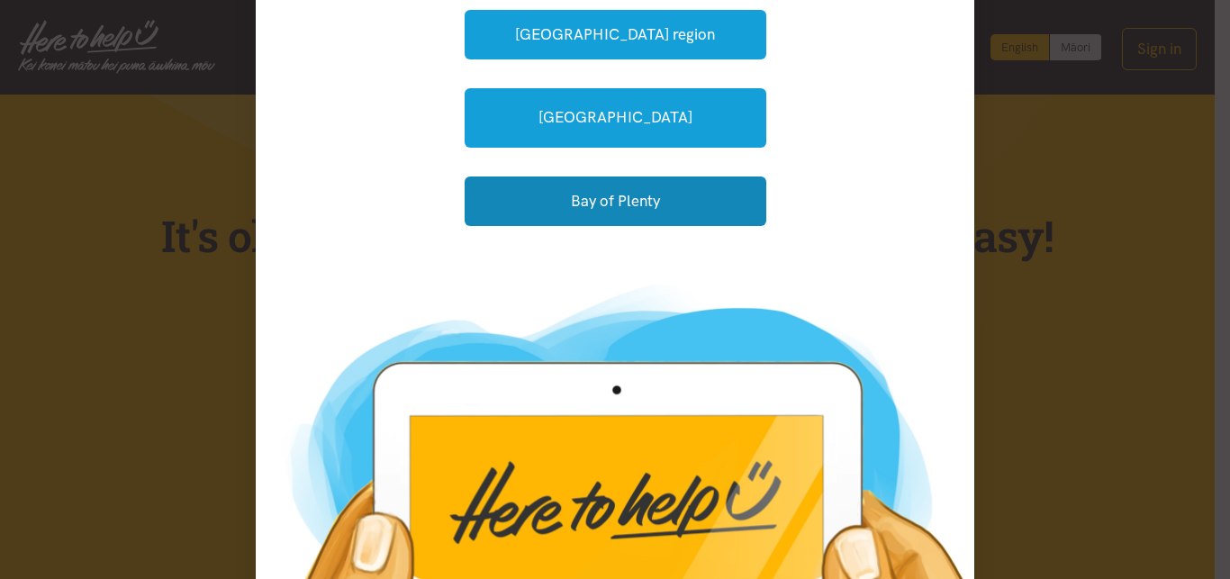
drag, startPoint x: 575, startPoint y: 195, endPoint x: 605, endPoint y: 205, distance: 32.5
click at [575, 192] on button "Bay of Plenty" at bounding box center [616, 202] width 302 height 50
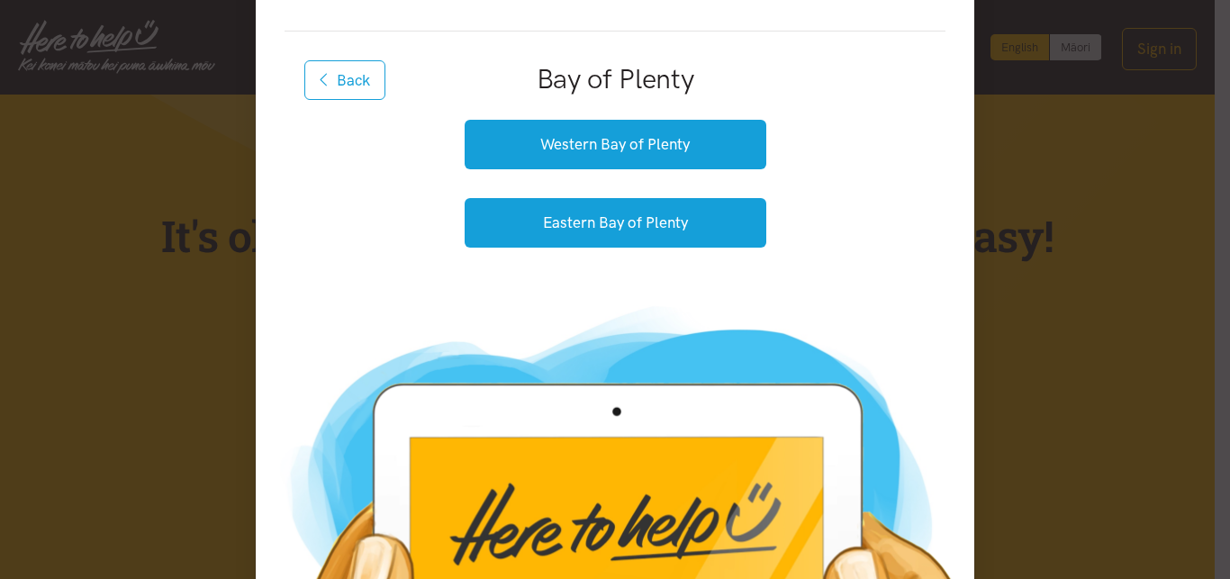
scroll to position [0, 0]
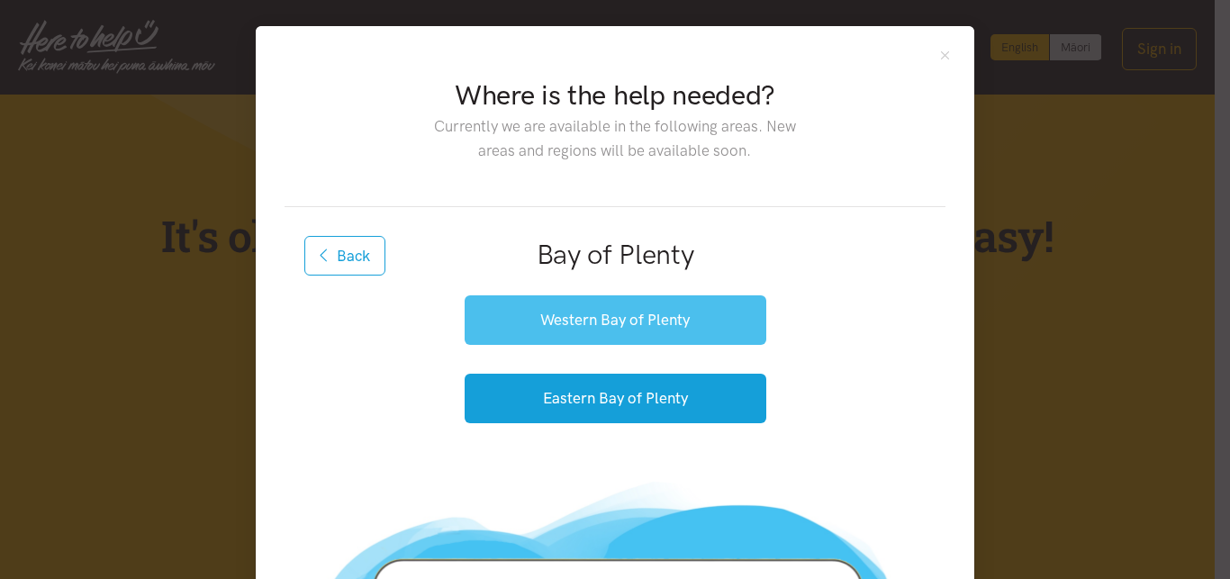
click at [546, 319] on button "Western Bay of Plenty" at bounding box center [616, 320] width 302 height 50
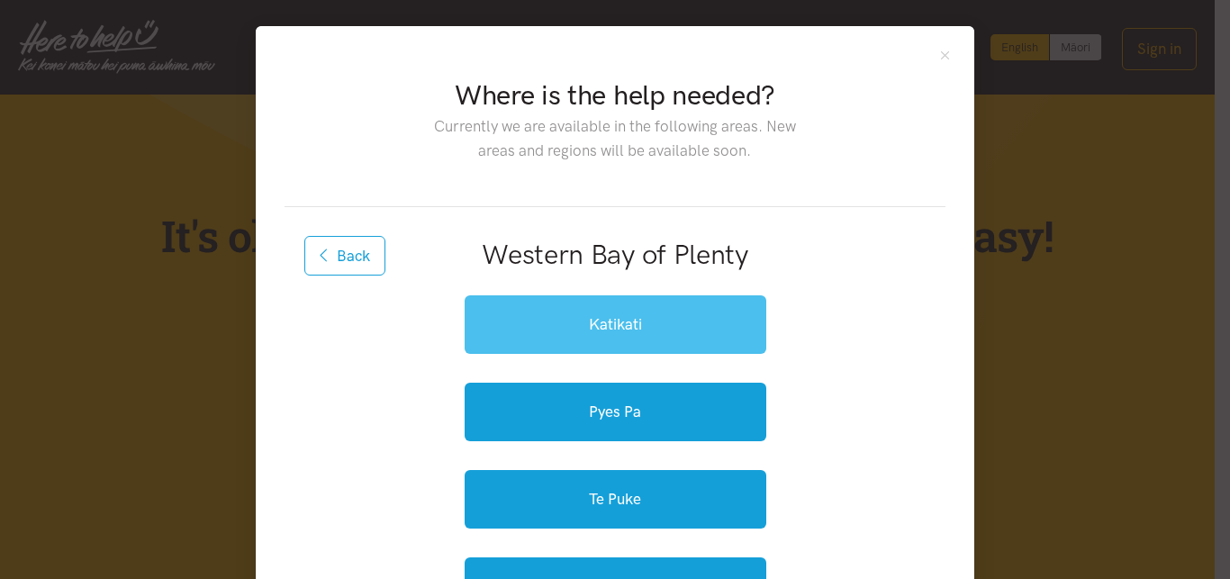
click at [544, 316] on link "Katikati" at bounding box center [616, 324] width 302 height 59
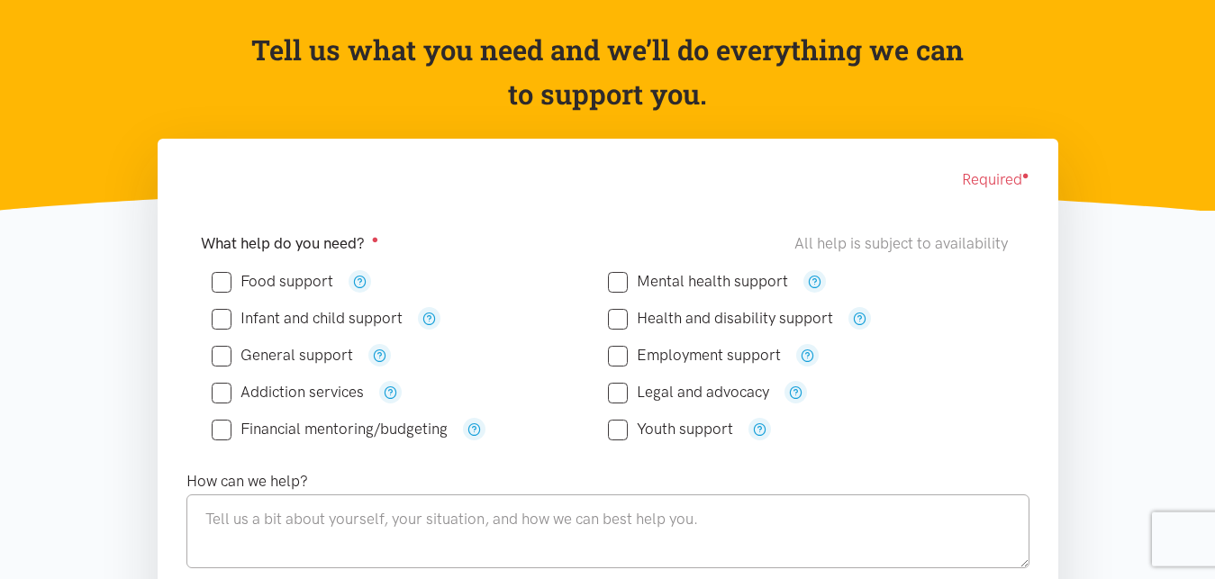
scroll to position [184, 0]
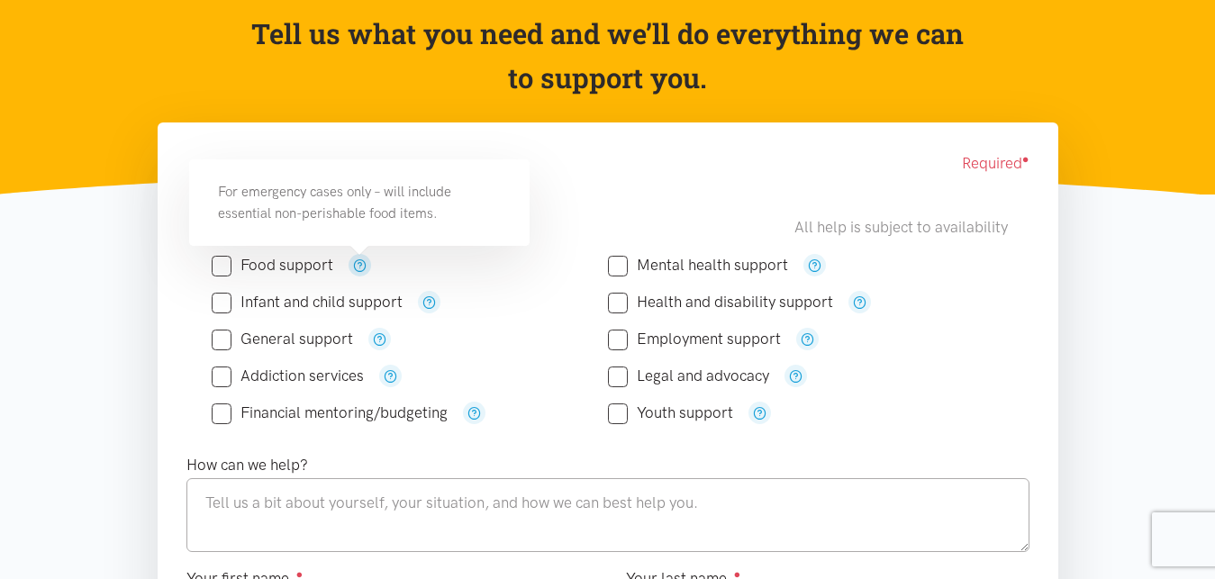
click at [357, 263] on icon "button" at bounding box center [360, 265] width 14 height 14
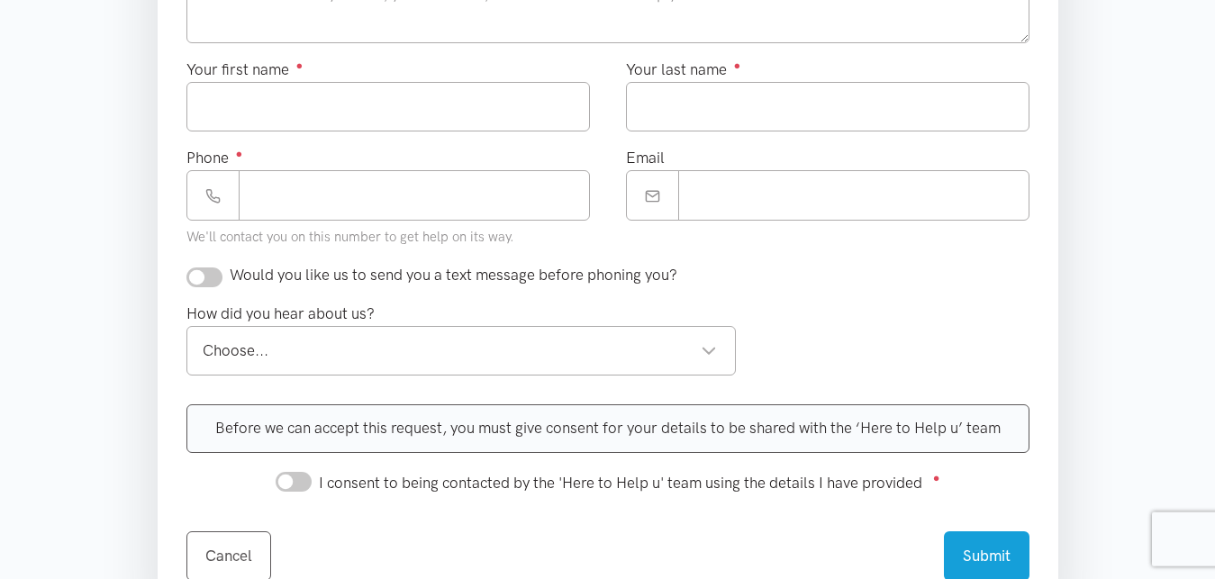
scroll to position [735, 0]
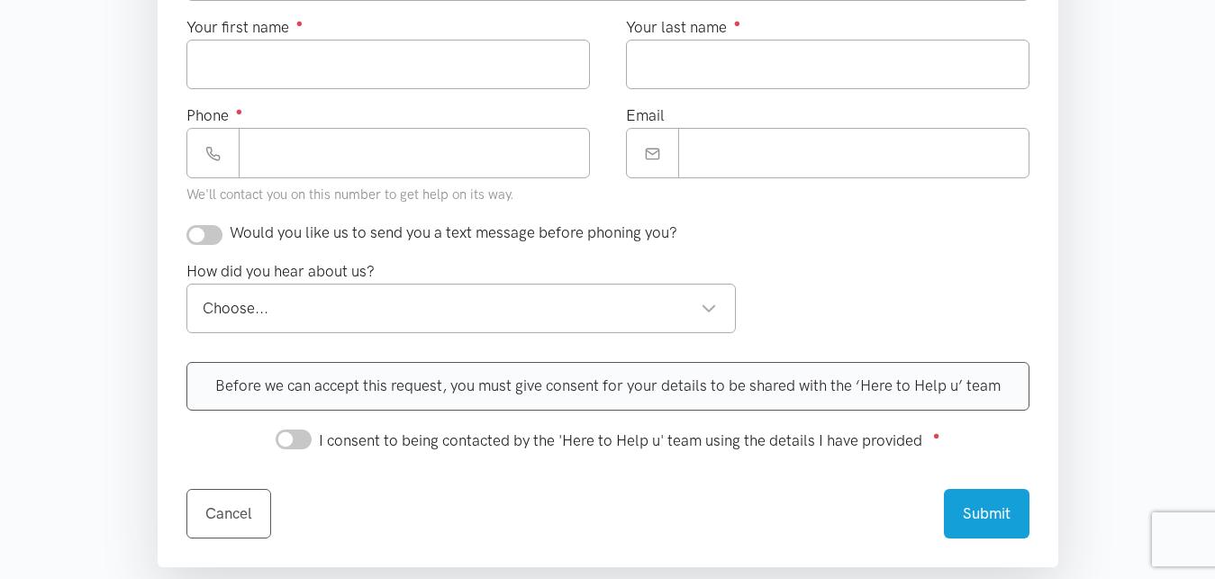
click at [335, 307] on div "Choose..." at bounding box center [460, 308] width 515 height 24
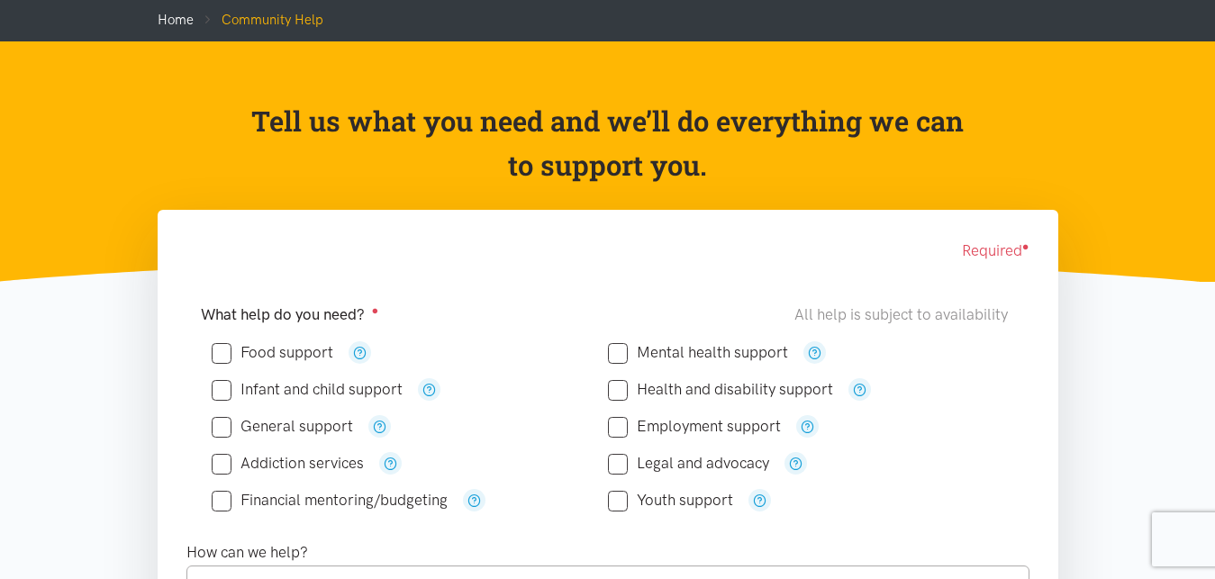
scroll to position [0, 0]
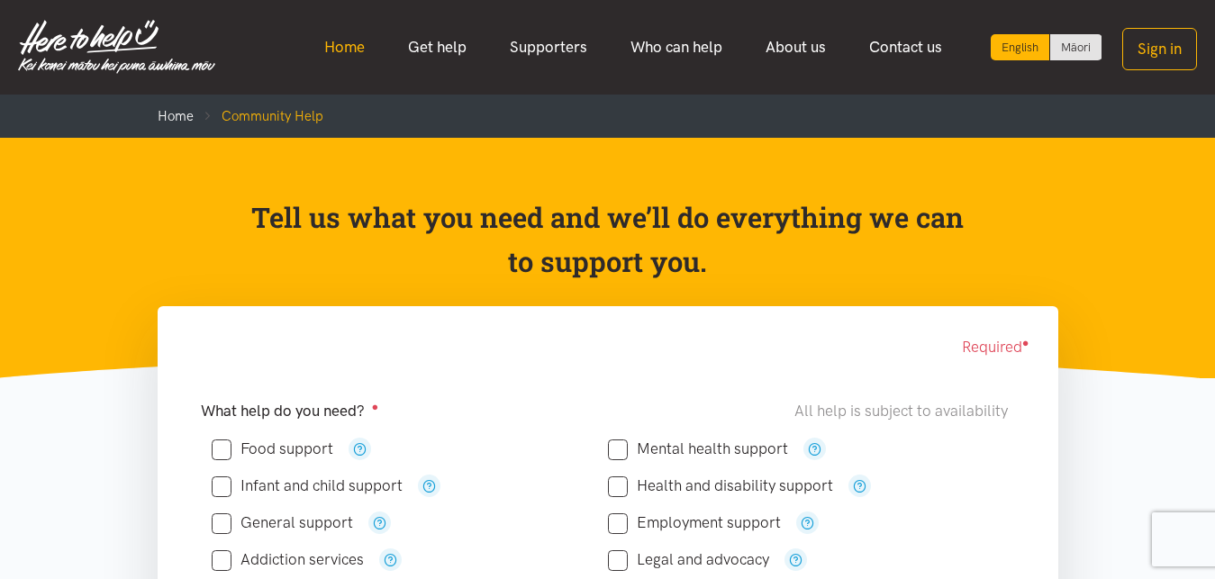
click at [344, 46] on link "Home" at bounding box center [345, 47] width 84 height 39
